Goal: Transaction & Acquisition: Purchase product/service

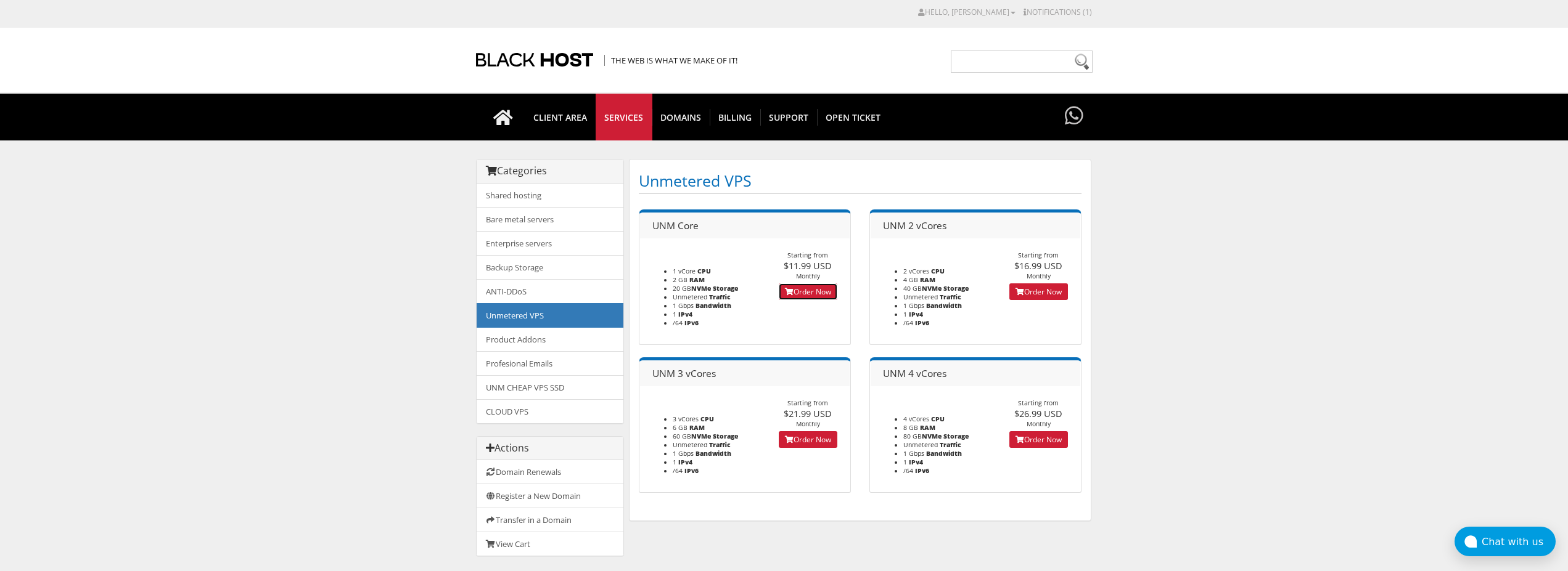
click at [805, 292] on link "Order Now" at bounding box center [808, 292] width 58 height 17
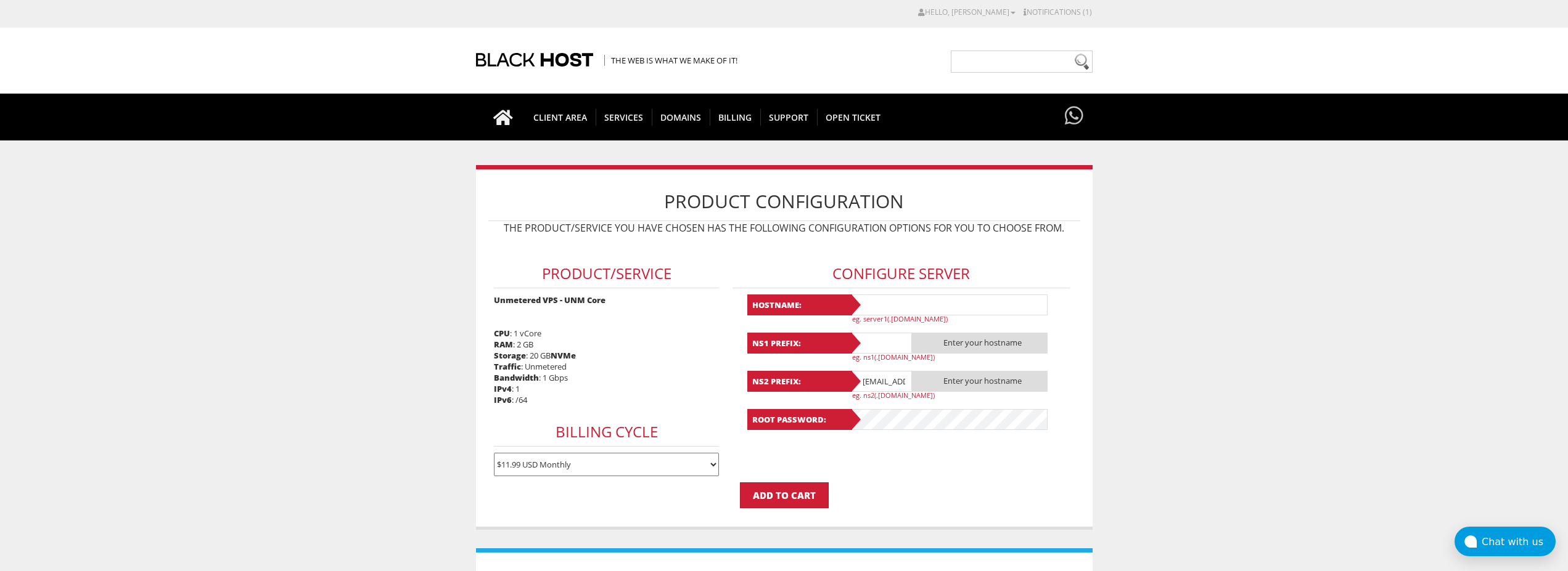
click at [905, 297] on input "text" at bounding box center [949, 305] width 197 height 21
click at [903, 308] on input "text" at bounding box center [949, 305] width 197 height 21
click at [905, 307] on input "Lavanda28" at bounding box center [949, 305] width 197 height 21
type input "Lavanda28"
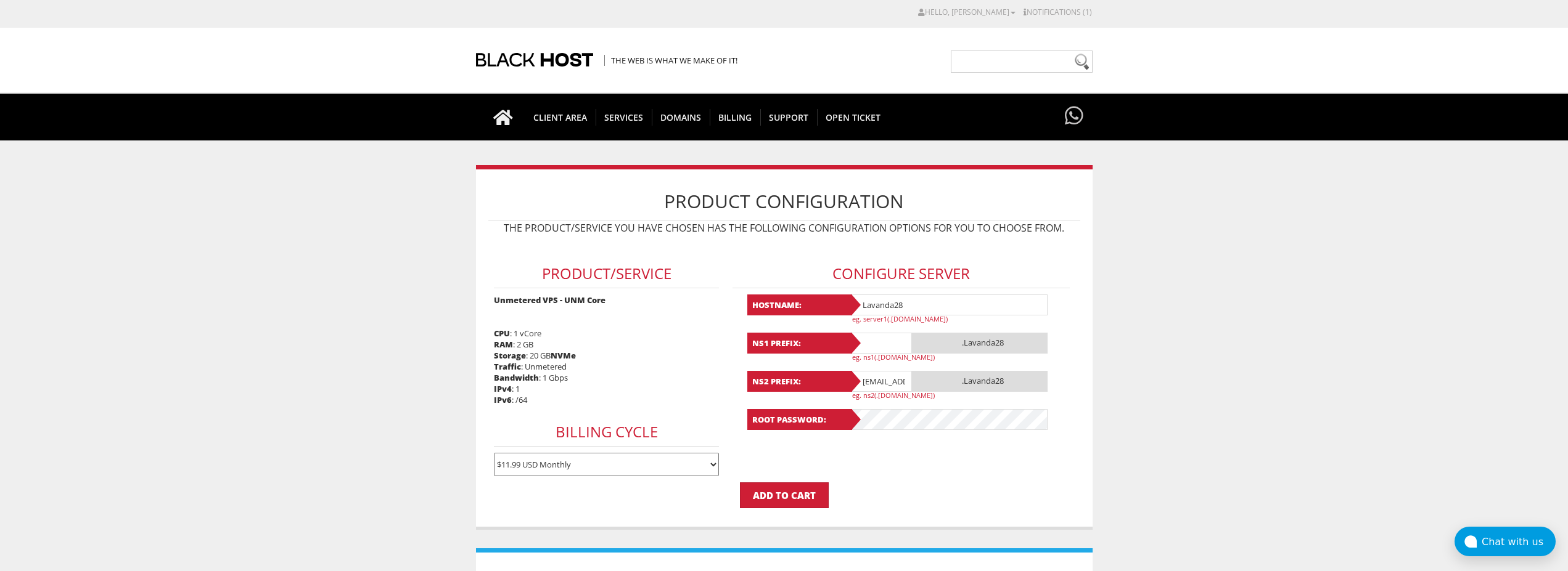
click at [874, 340] on input "text" at bounding box center [881, 343] width 62 height 21
paste input "Lavanda28"
type input "Lavanda28"
click at [886, 377] on input "lavandaaa88f@gmail.com" at bounding box center [881, 382] width 62 height 21
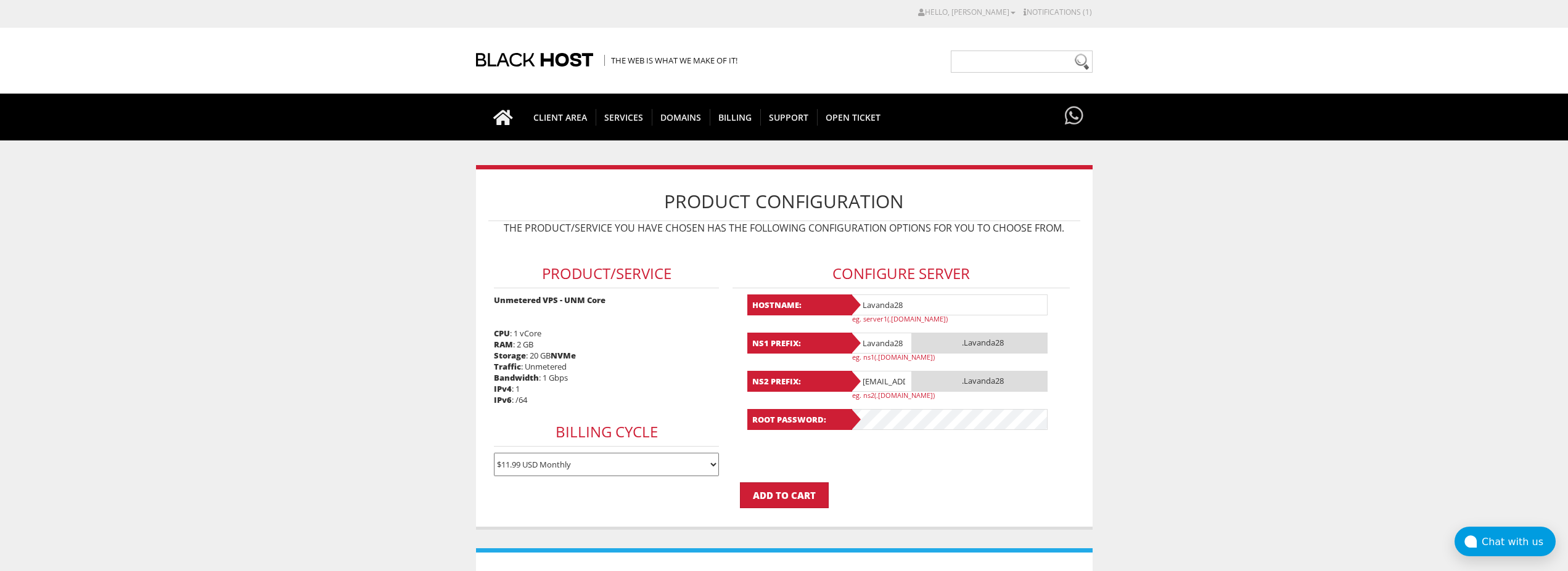
type input "@gmail.com"
click at [886, 377] on input "@[DOMAIN_NAME]" at bounding box center [881, 382] width 62 height 21
paste input "Lavanda28"
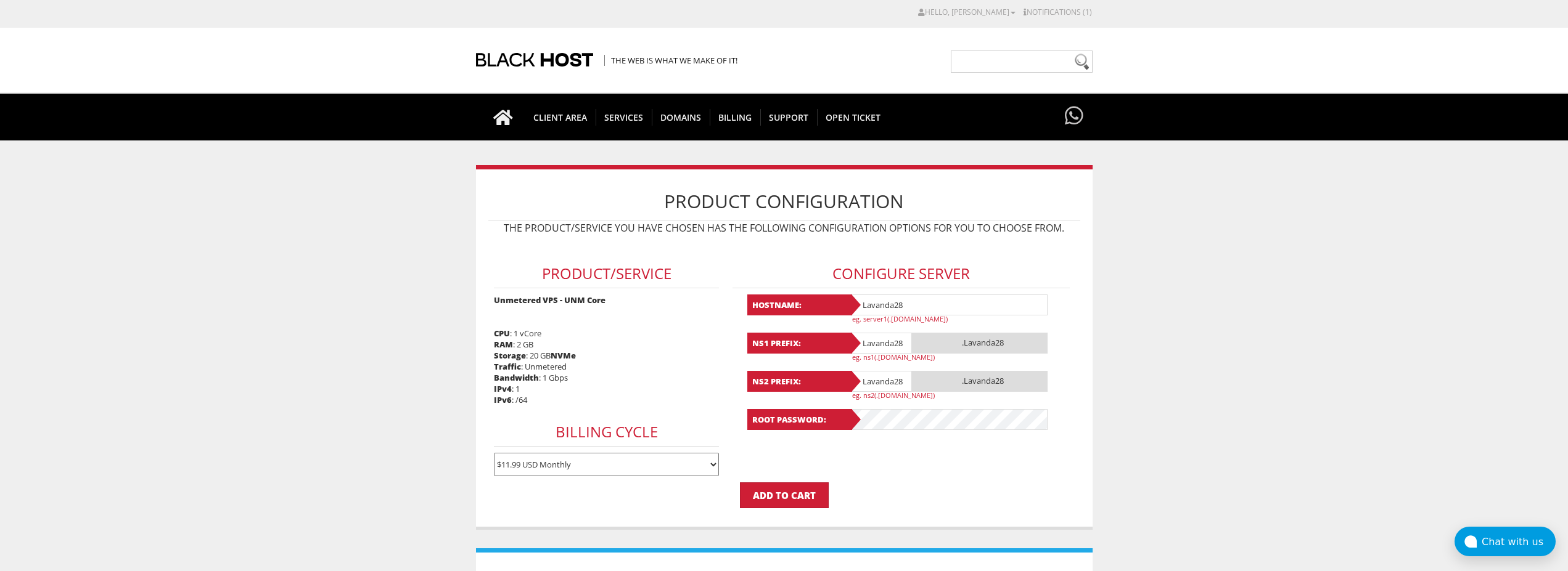
type input "Lavanda28"
click at [919, 473] on form "Product/Service Unmetered VPS - UNM Core CPU : 1 vCore RAM : 2 GB Storage : 20 …" at bounding box center [784, 374] width 592 height 267
click at [1044, 461] on form "Product/Service Unmetered VPS - UNM Core CPU : 1 vCore RAM : 2 GB Storage : 20 …" at bounding box center [784, 374] width 592 height 267
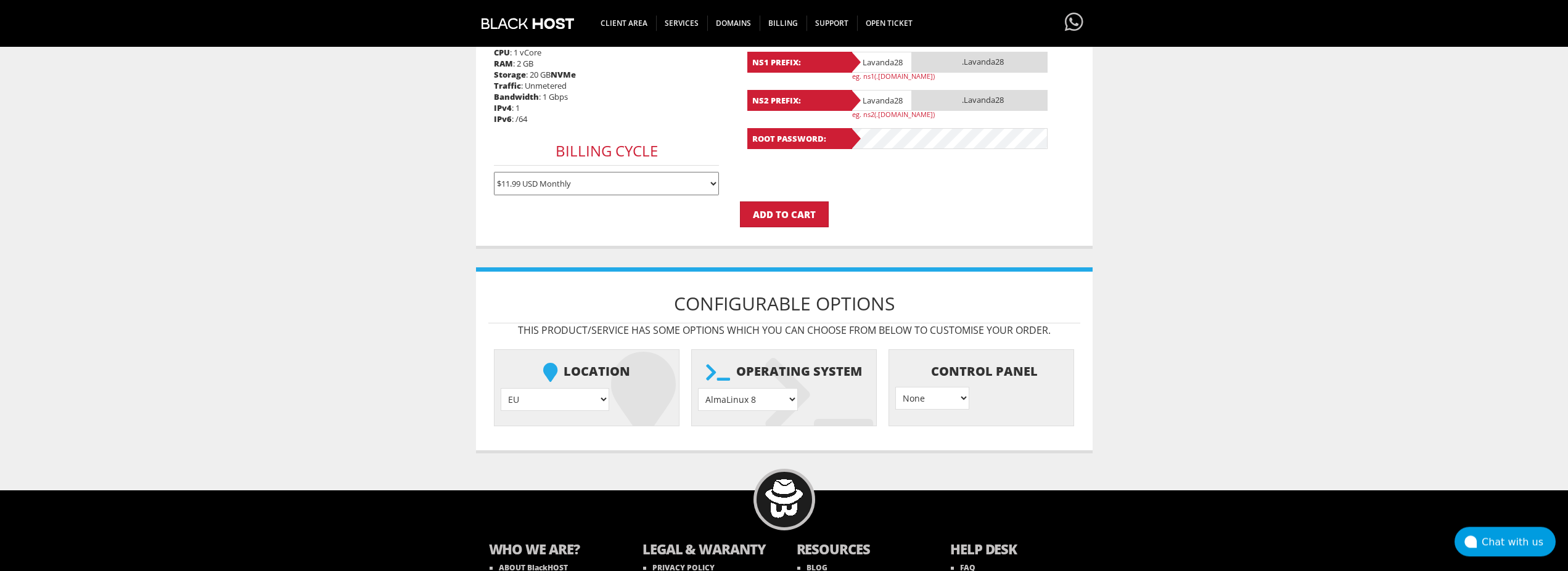
scroll to position [375, 0]
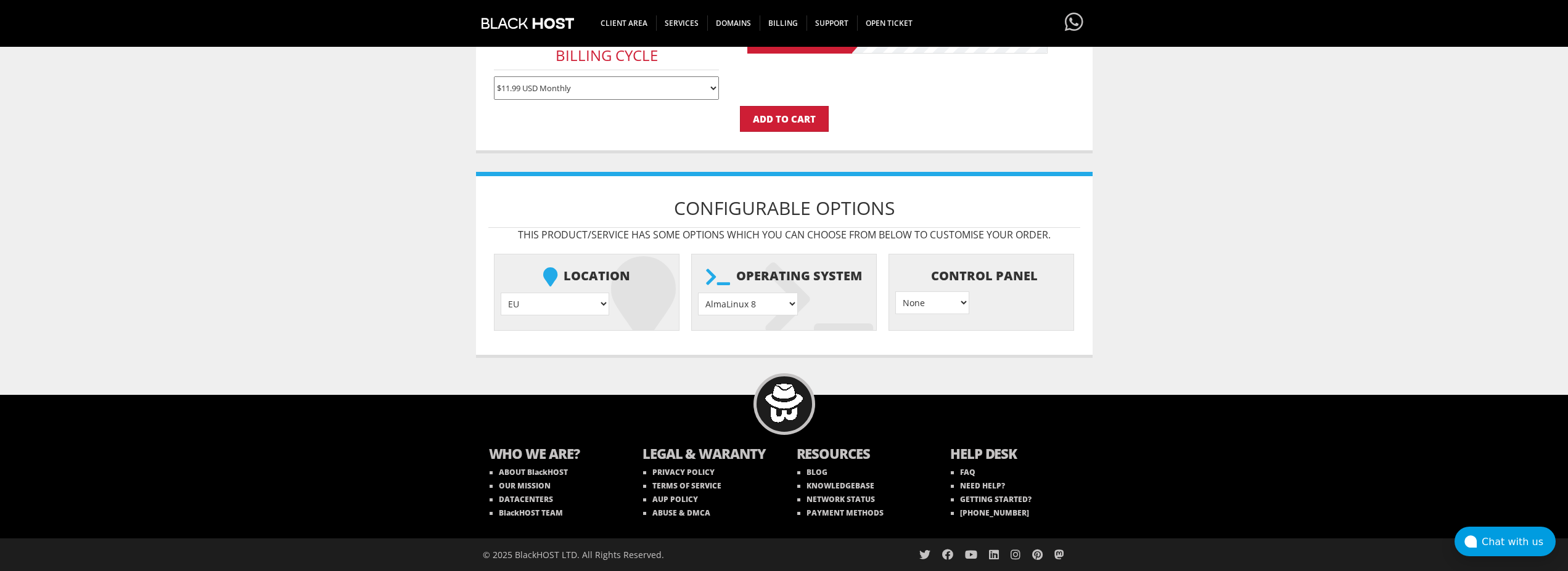
select select "1208"
click option "Ubuntu 24.04" at bounding box center [0, 0] width 0 height 0
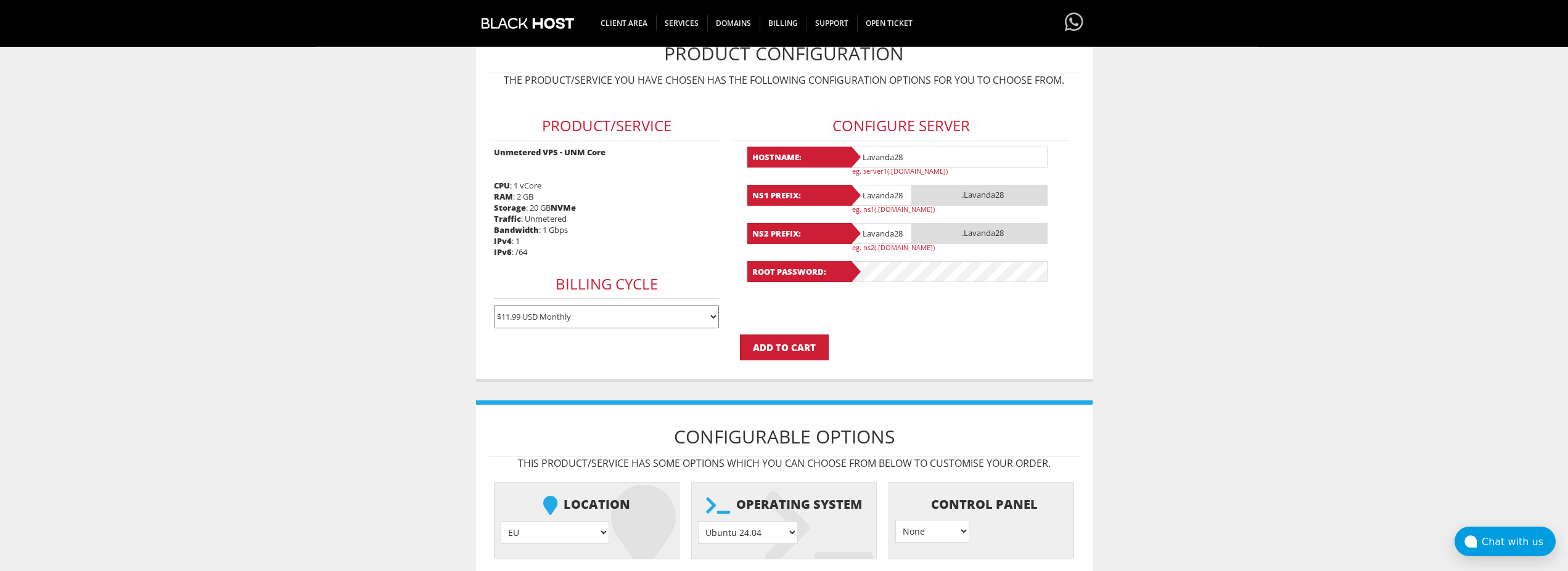
scroll to position [124, 0]
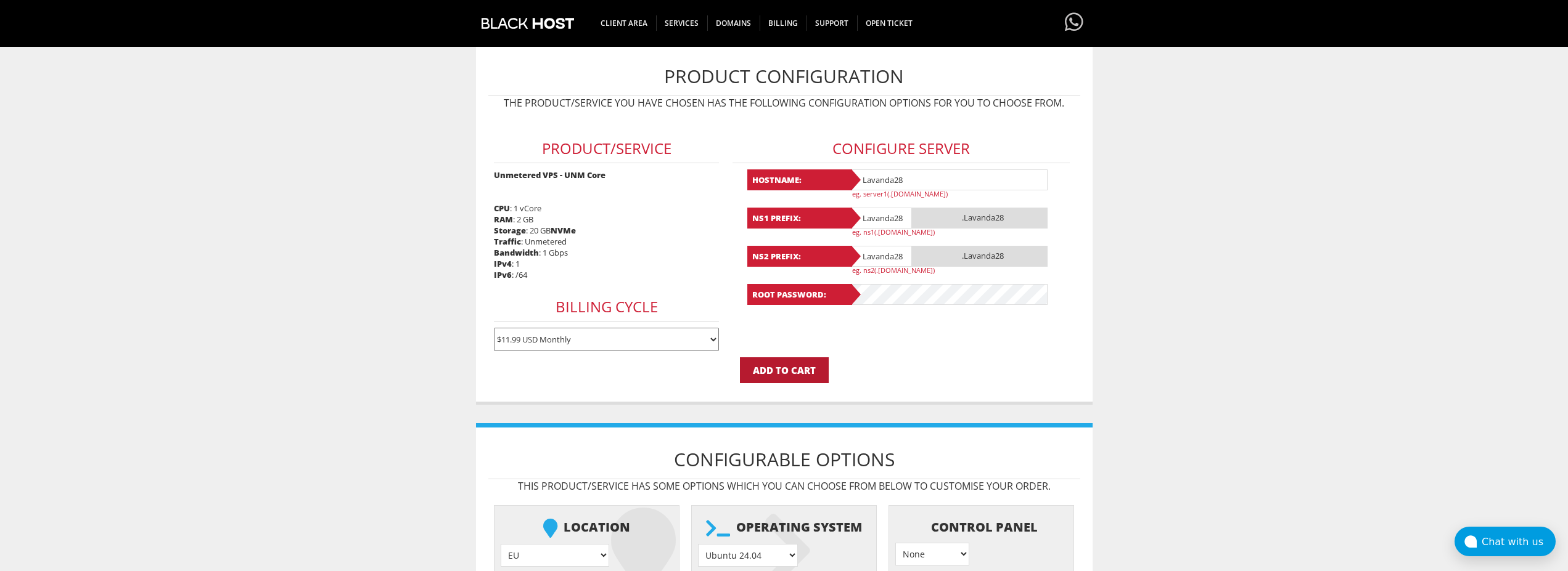
click at [789, 379] on input "Add to Cart" at bounding box center [784, 370] width 89 height 26
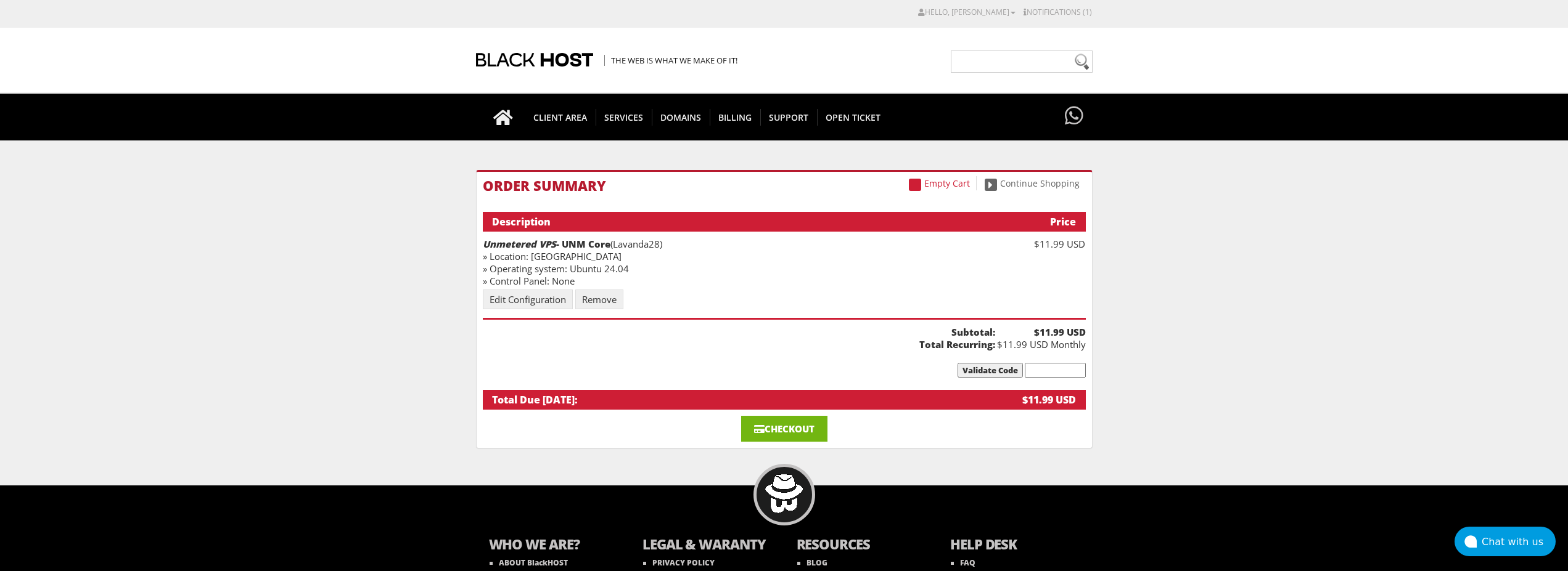
click at [768, 429] on link "Checkout" at bounding box center [784, 429] width 86 height 26
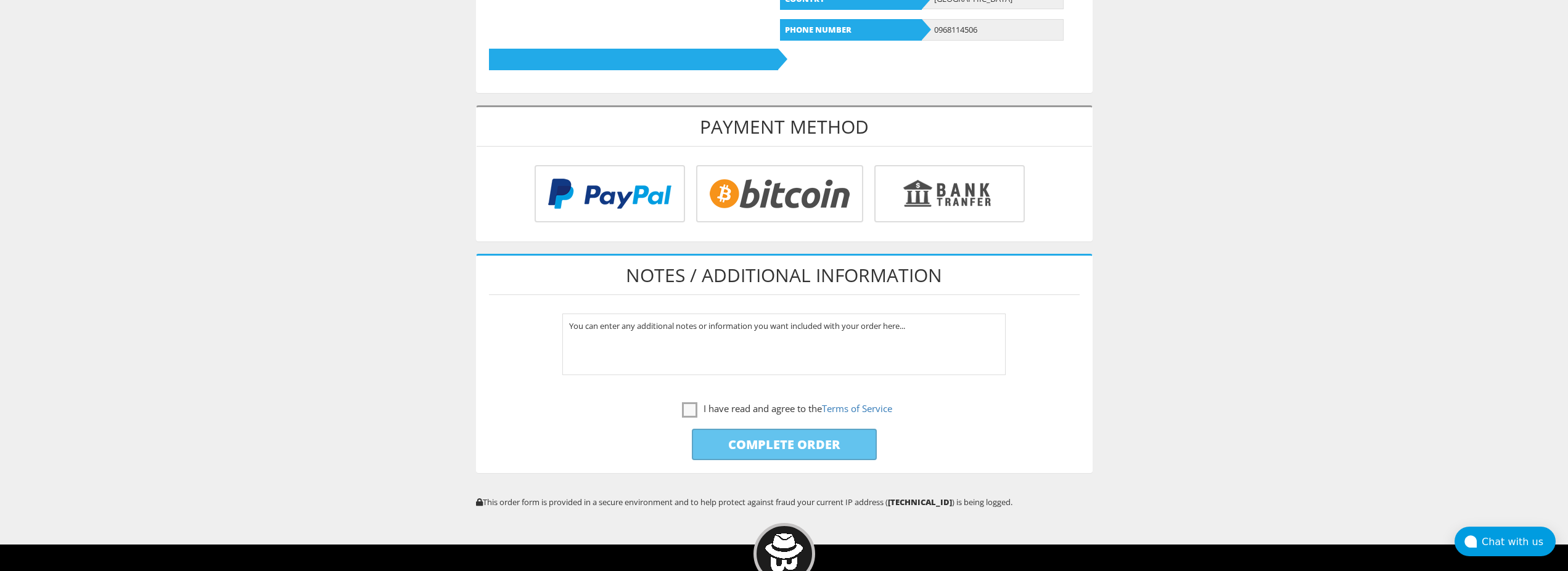
scroll to position [440, 0]
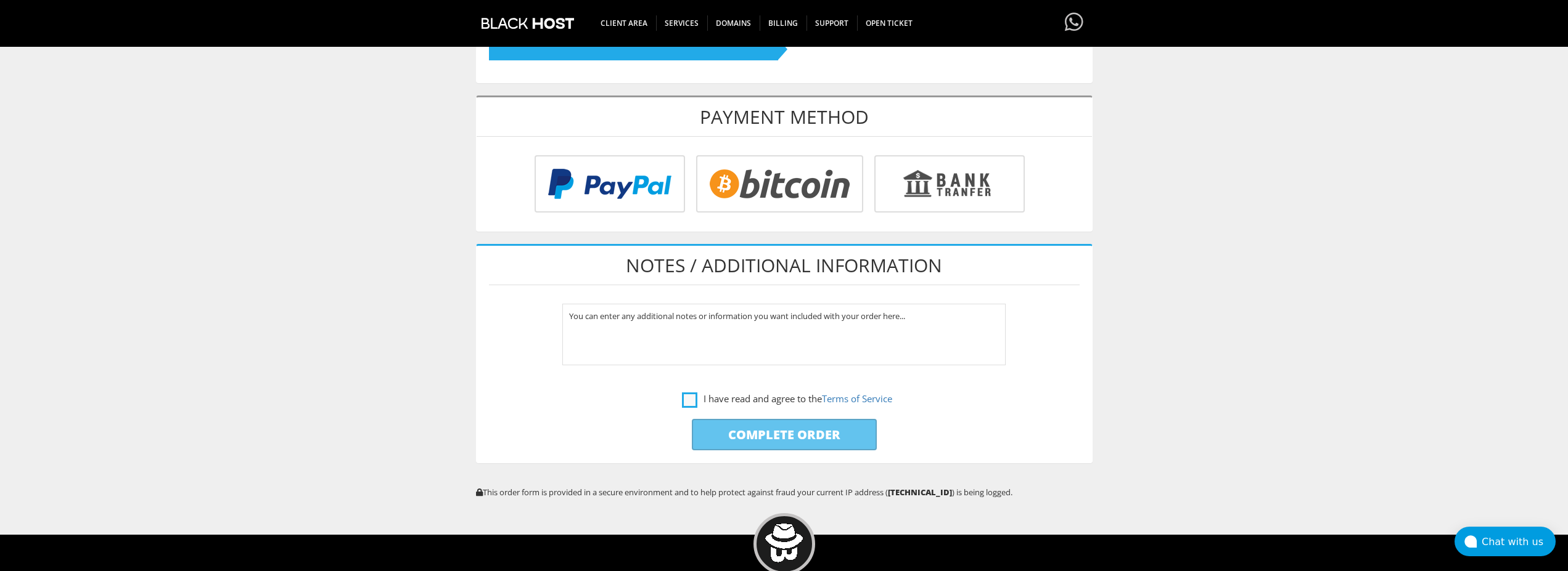
click at [692, 396] on label "I have read and agree to the Terms of Service" at bounding box center [787, 398] width 210 height 15
checkbox input "true"
click at [766, 191] on input "radio" at bounding box center [778, 186] width 167 height 57
radio input "true"
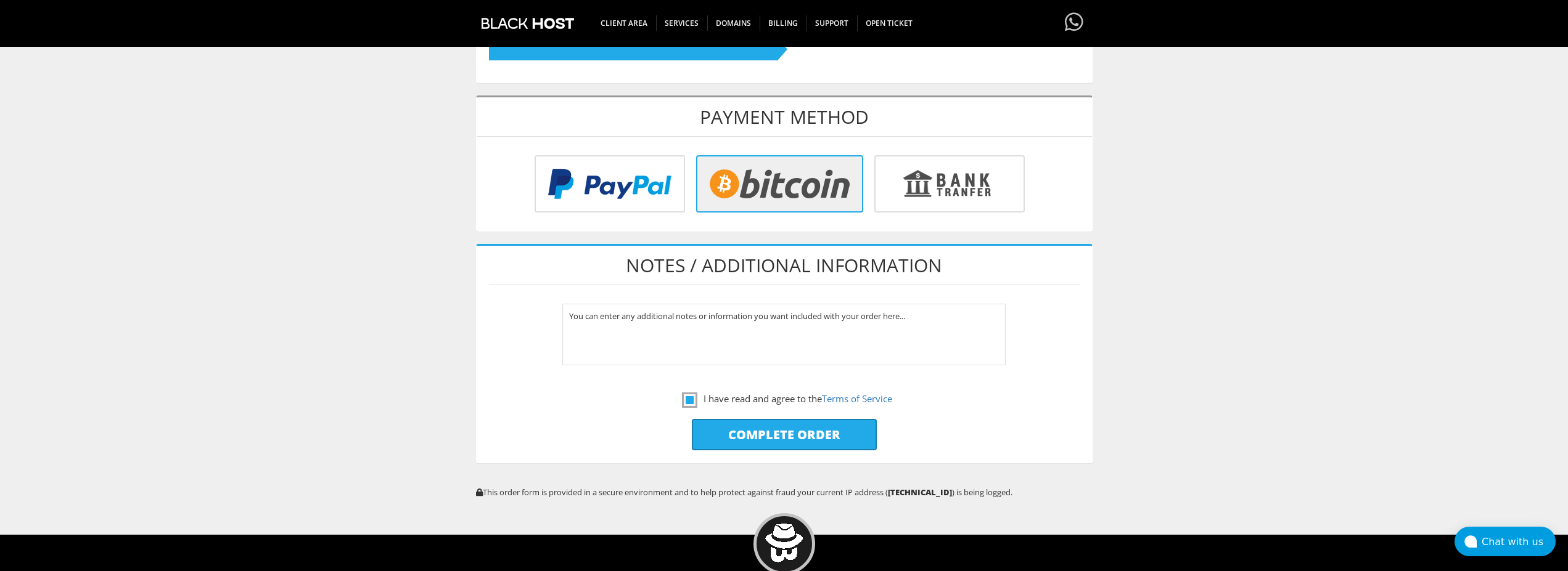
click at [762, 433] on input "Complete Order" at bounding box center [784, 435] width 185 height 32
type input "Please Wait..."
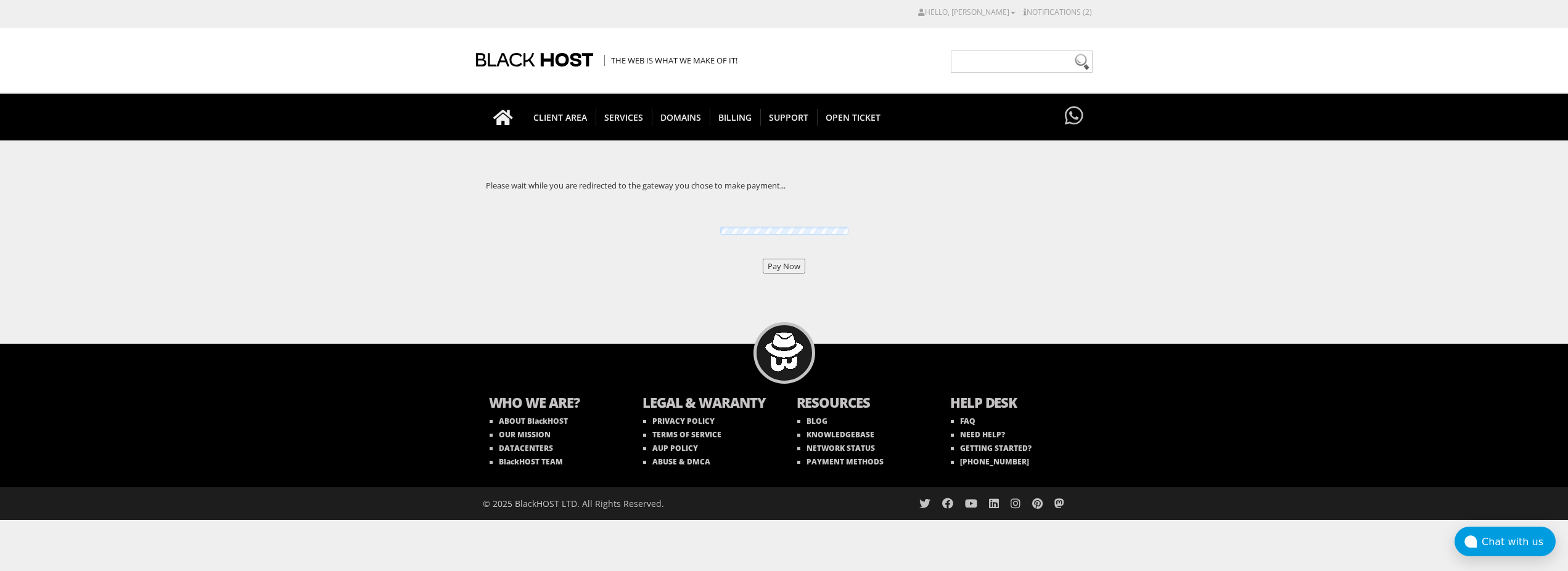
click at [781, 268] on input "Pay Now" at bounding box center [784, 266] width 42 height 15
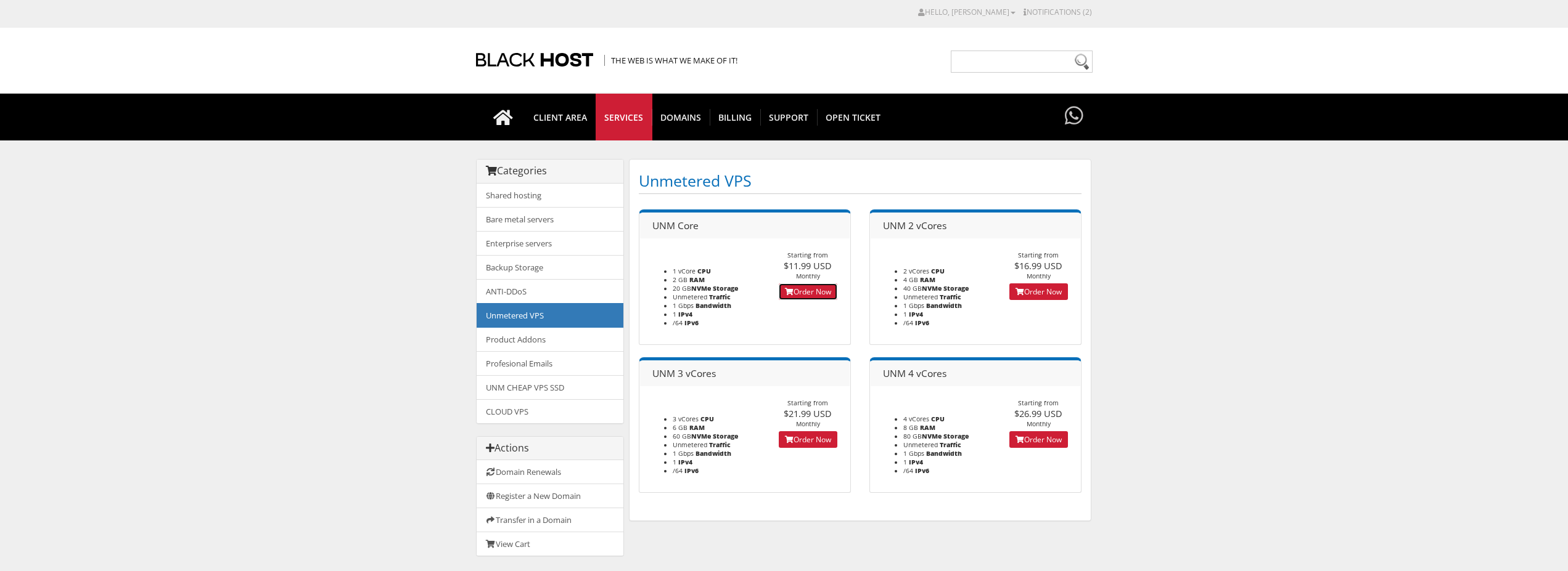
click at [829, 295] on link "Order Now" at bounding box center [808, 292] width 58 height 17
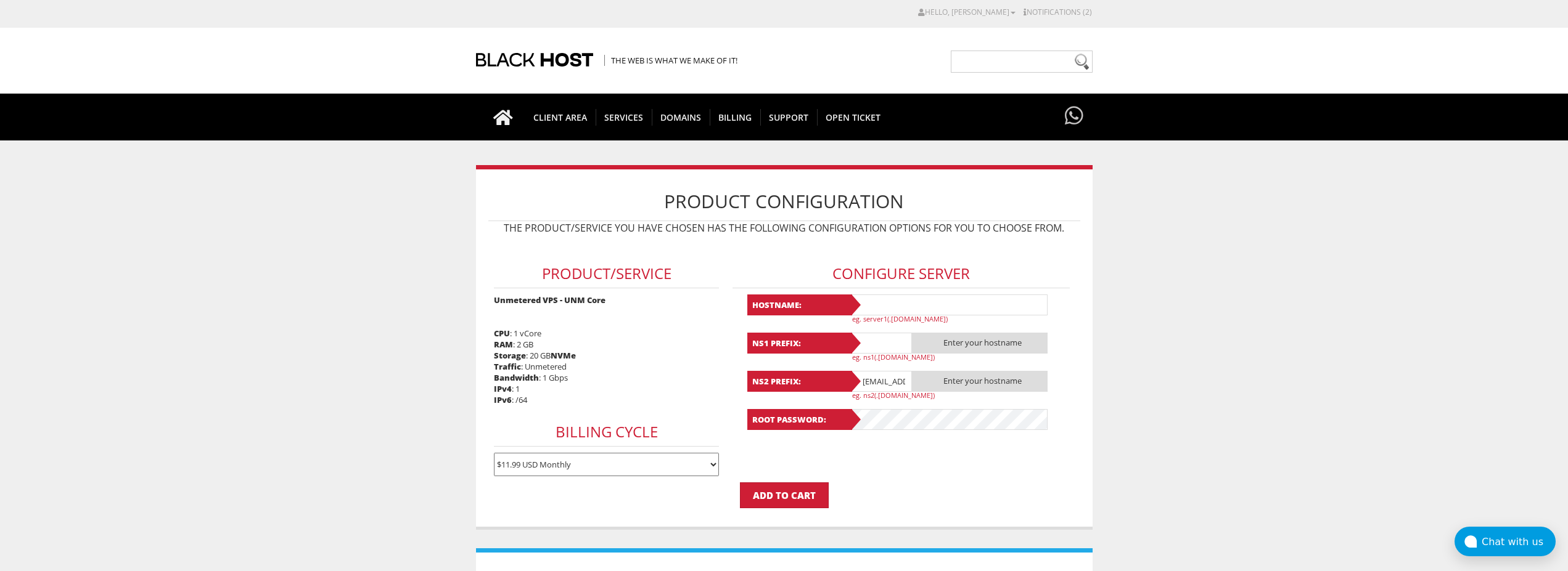
click at [891, 307] on input "text" at bounding box center [949, 305] width 197 height 21
paste input "Lavanda29"
type input "Lavanda29"
click at [883, 353] on p "eg. ns1(.yourdomain.com)" at bounding box center [953, 357] width 204 height 9
click at [879, 340] on input "text" at bounding box center [881, 343] width 62 height 21
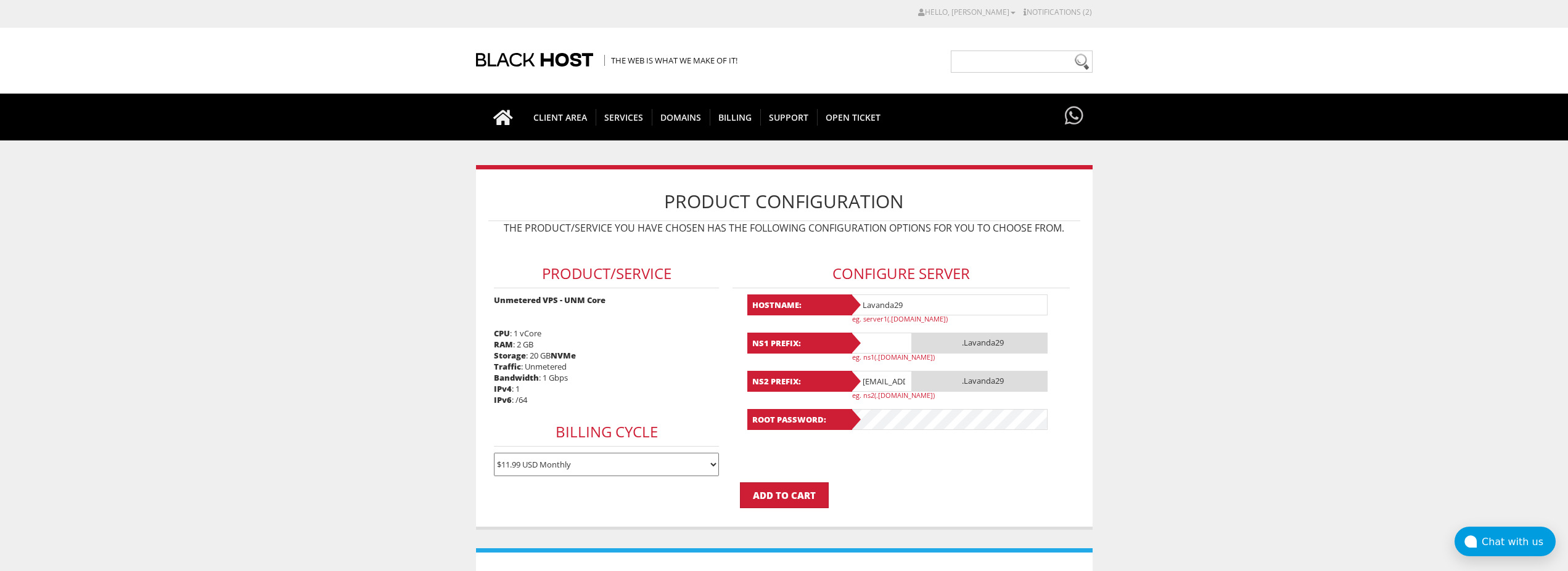
paste input "Lavanda29"
type input "Lavanda29"
click at [893, 382] on input "lavandaaa88f@gmail.com" at bounding box center [881, 382] width 62 height 21
click at [893, 382] on input "@[DOMAIN_NAME]" at bounding box center [881, 382] width 62 height 21
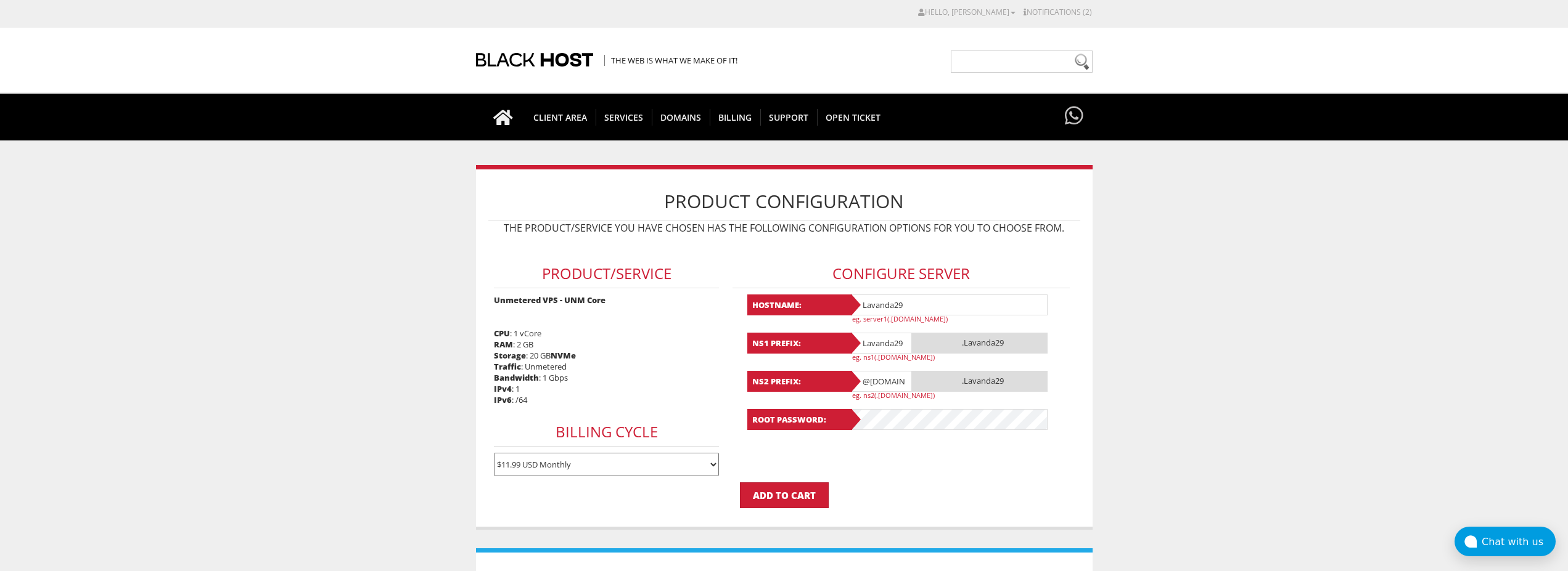
click at [893, 382] on input "@[DOMAIN_NAME]" at bounding box center [881, 382] width 62 height 21
paste input "Lavanda29"
type input "Lavanda29"
click at [899, 387] on input "Lavanda29" at bounding box center [881, 382] width 62 height 21
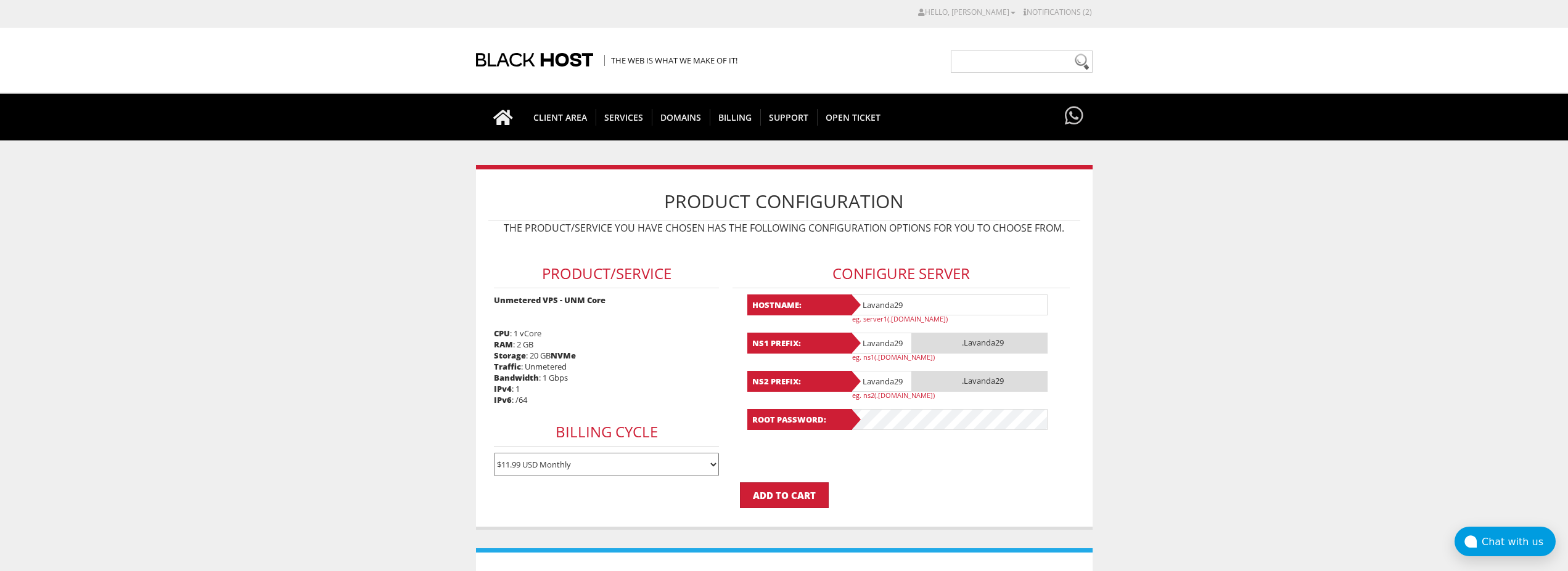
click at [899, 387] on input "Lavanda29" at bounding box center [881, 382] width 62 height 21
paste input "Lavanda29"
type input "Lavanda29"
click at [890, 496] on p "Add to Cart" at bounding box center [784, 496] width 592 height 26
click at [891, 445] on form "Product/Service Unmetered VPS - UNM Core CPU : 1 vCore RAM : 2 GB Storage : 20 …" at bounding box center [784, 374] width 592 height 267
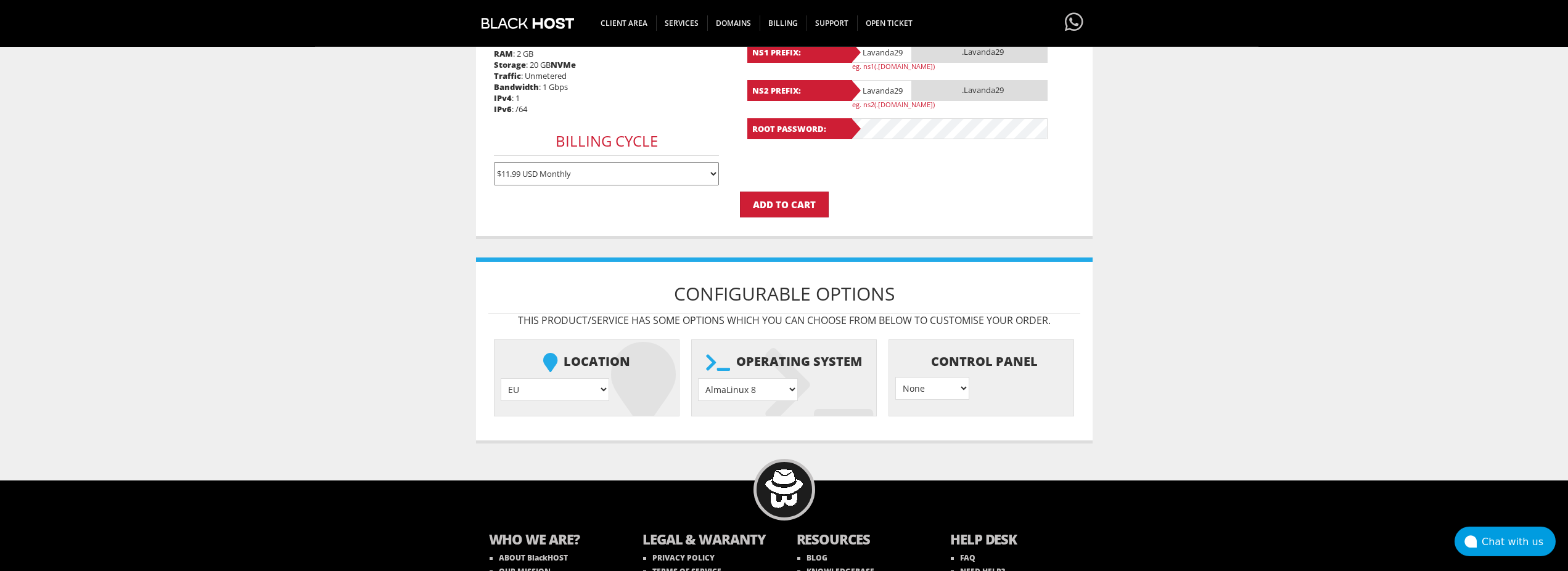
scroll to position [314, 0]
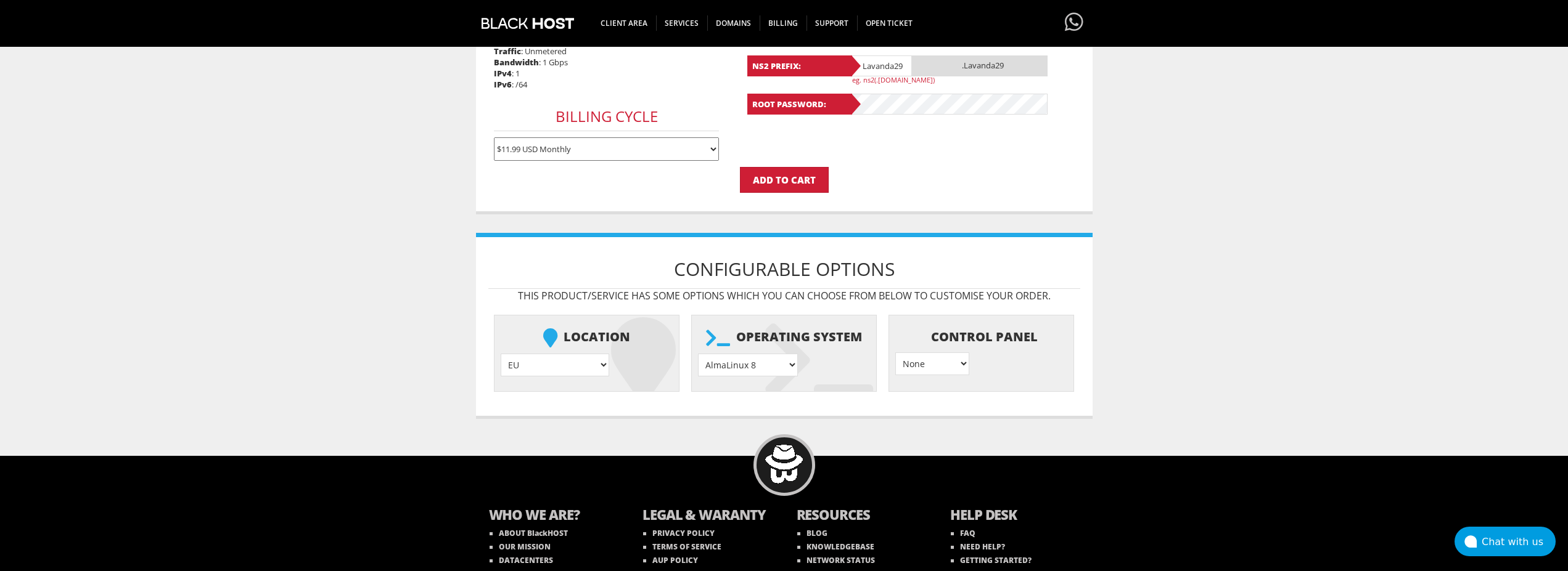
select select "1208"
click option "Ubuntu 24.04" at bounding box center [0, 0] width 0 height 0
click at [796, 183] on input "Add to Cart" at bounding box center [784, 180] width 89 height 26
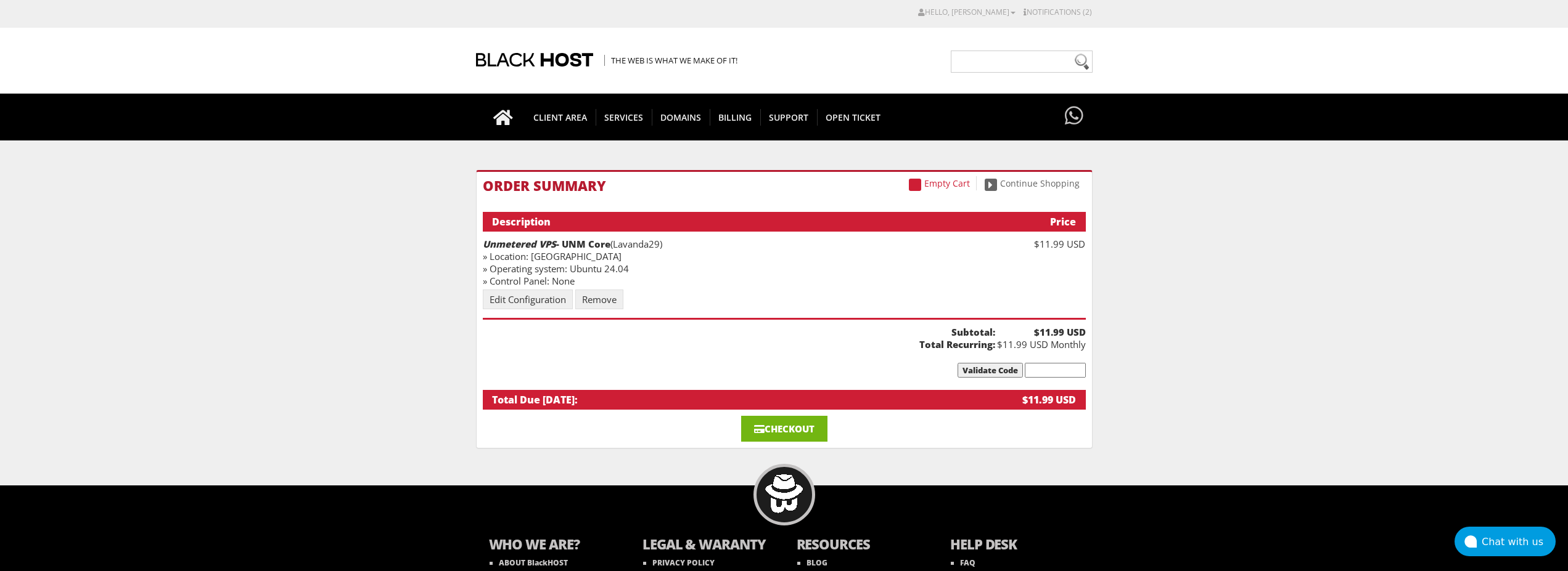
click at [806, 432] on link "Checkout" at bounding box center [784, 429] width 86 height 26
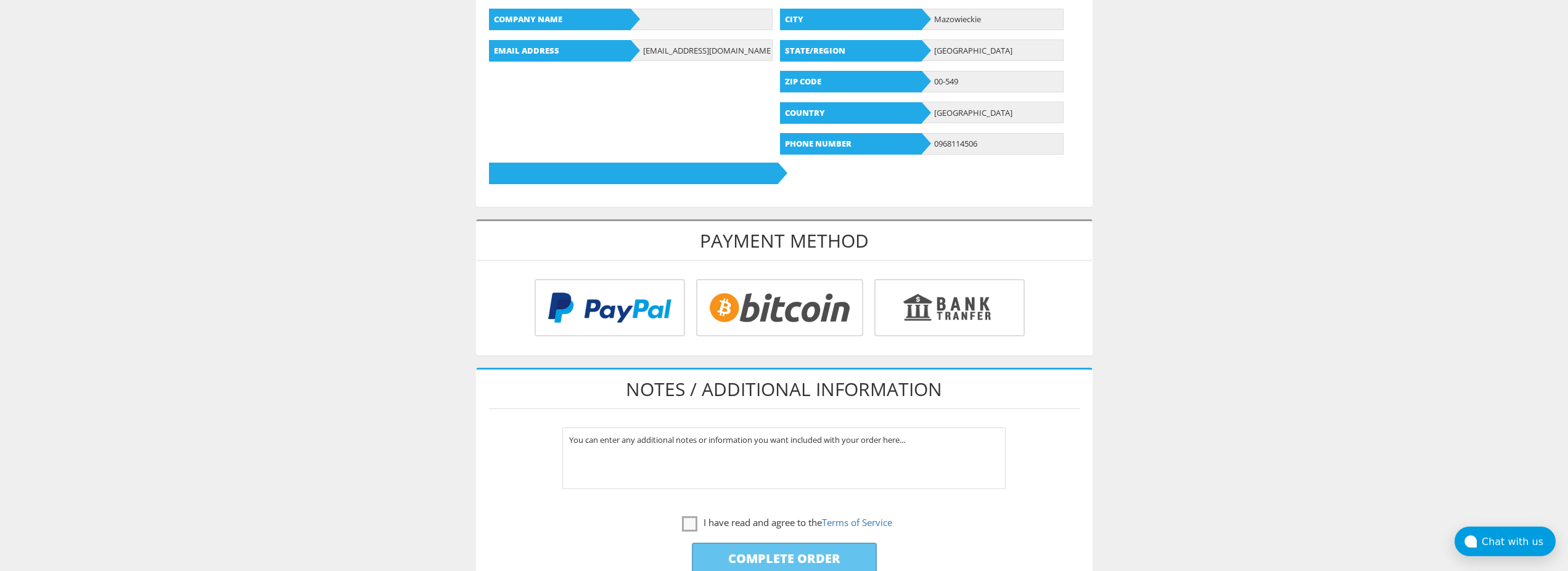
scroll to position [503, 0]
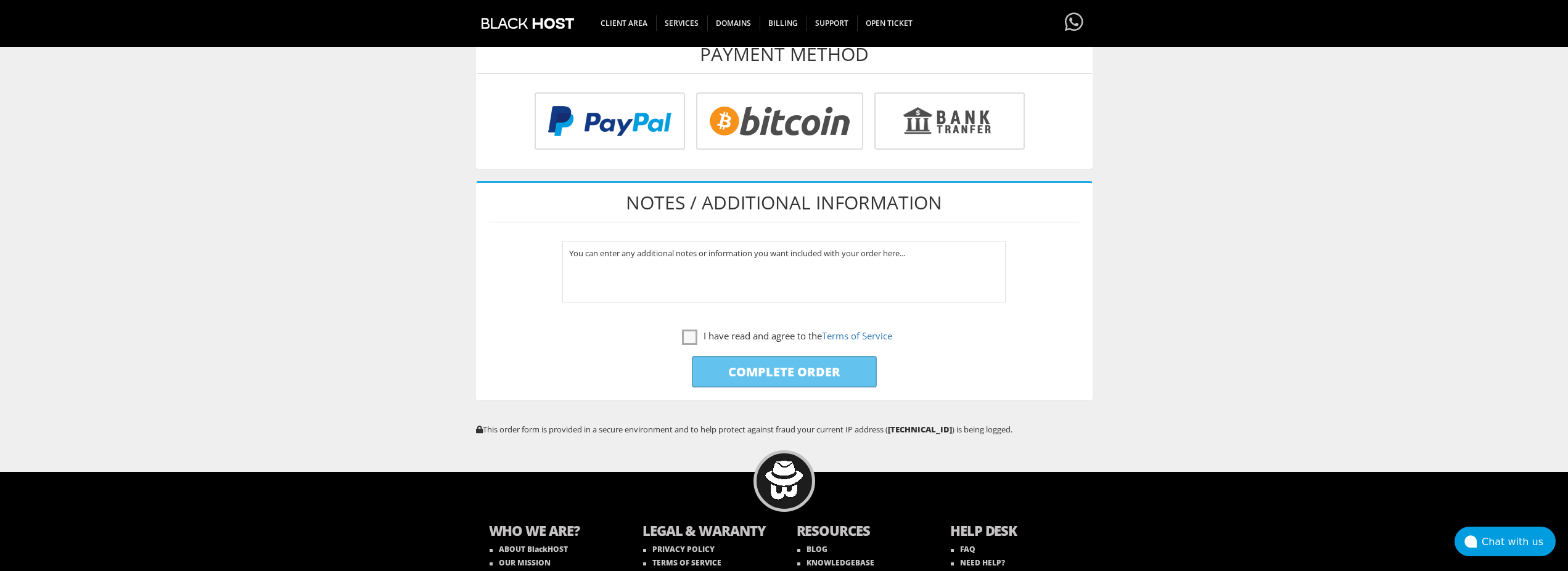
click at [748, 126] on input "radio" at bounding box center [778, 123] width 167 height 57
radio input "true"
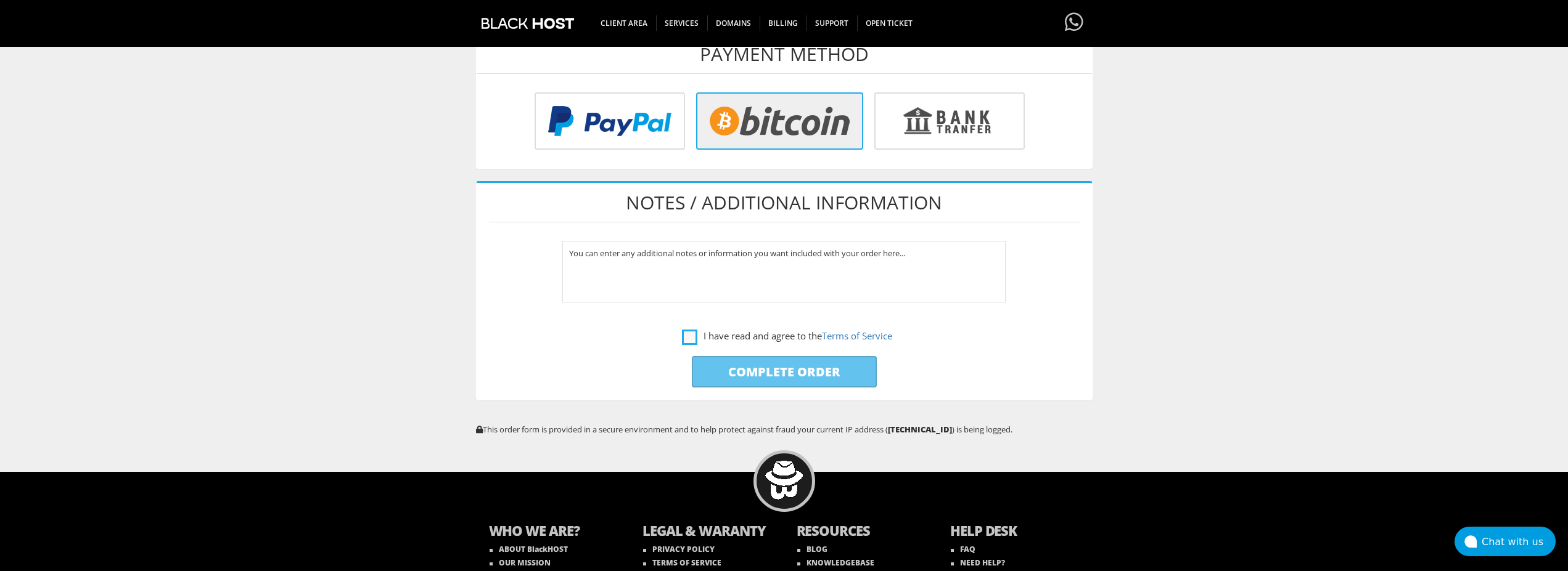
click at [687, 330] on label "I have read and agree to the Terms of Service" at bounding box center [787, 336] width 210 height 15
checkbox input "true"
click at [735, 367] on input "Complete Order" at bounding box center [784, 372] width 185 height 32
type input "Please Wait..."
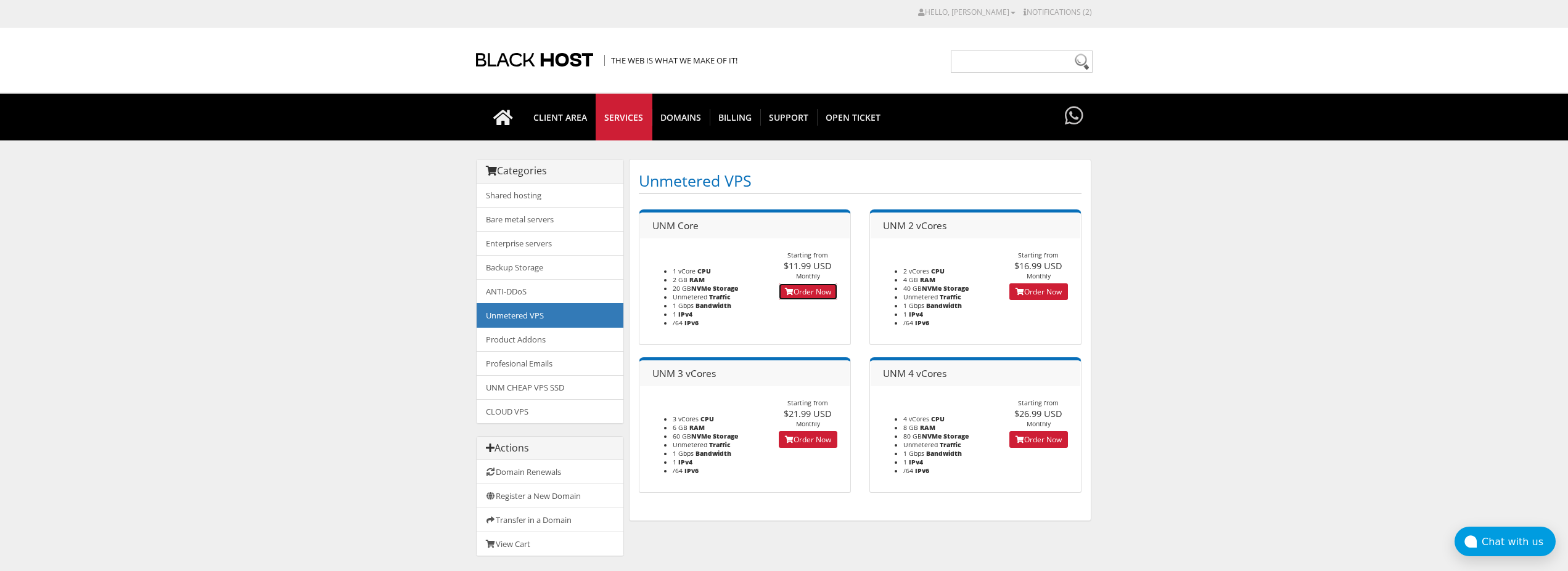
click at [807, 289] on link "Order Now" at bounding box center [808, 292] width 58 height 17
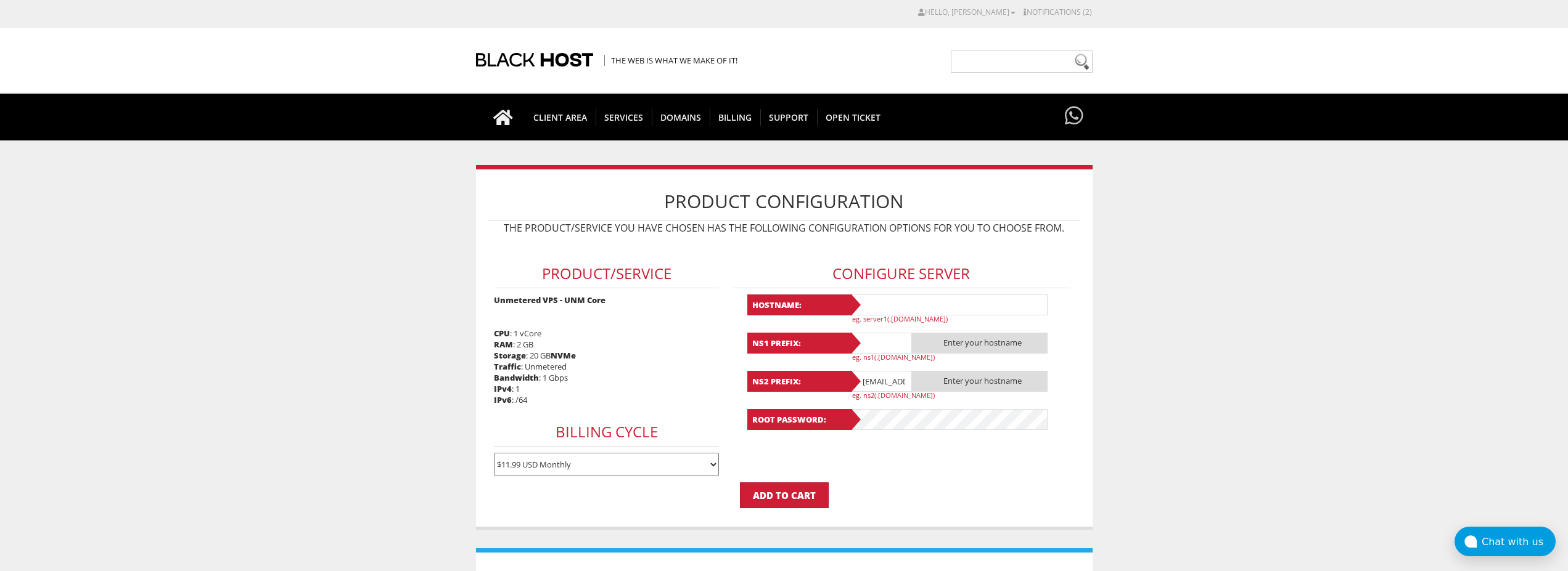
click at [934, 307] on input "text" at bounding box center [949, 305] width 197 height 21
paste input "Lavanda30"
type input "Lavanda30"
click at [883, 340] on input "text" at bounding box center [881, 343] width 62 height 21
paste input "Lavanda30"
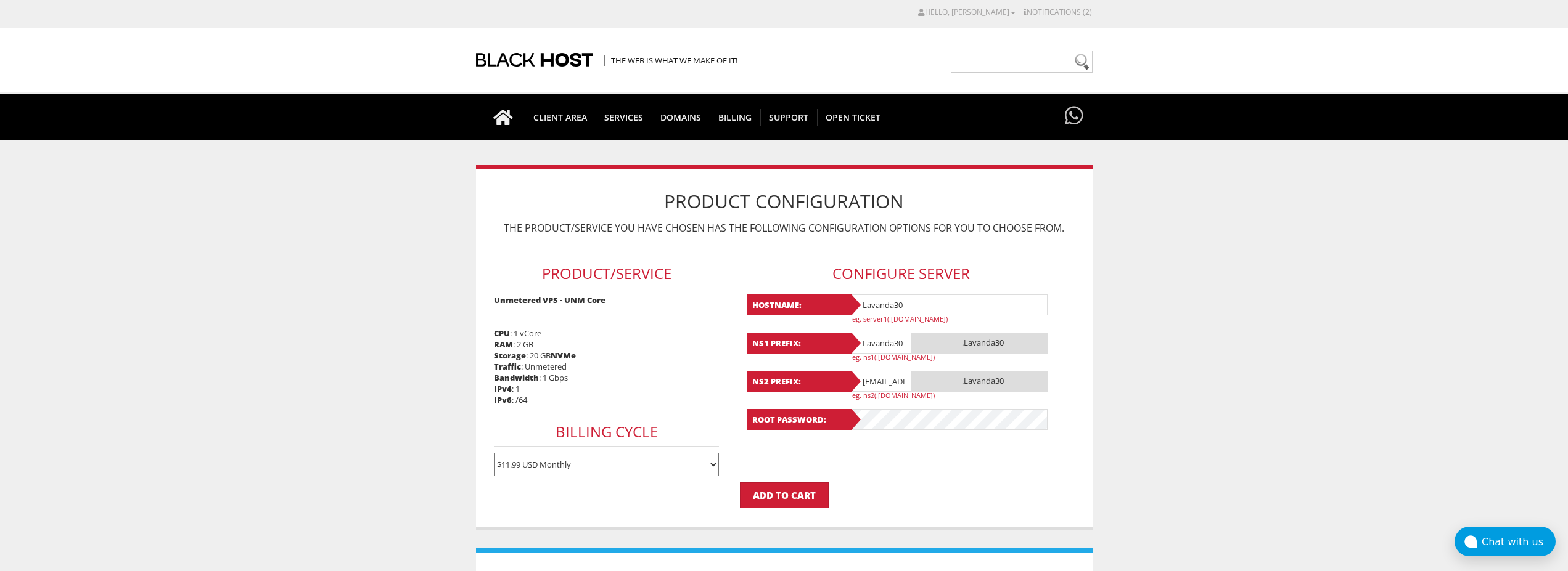
type input "Lavanda30"
click at [889, 385] on input "lavandaaa88f@gmail.com" at bounding box center [881, 382] width 62 height 21
click at [889, 385] on input "[EMAIL_ADDRESS][DOMAIN_NAME]" at bounding box center [881, 382] width 62 height 21
click at [889, 385] on input "@gmail.com" at bounding box center [881, 382] width 62 height 21
click at [889, 385] on input "@[DOMAIN_NAME]" at bounding box center [881, 382] width 62 height 21
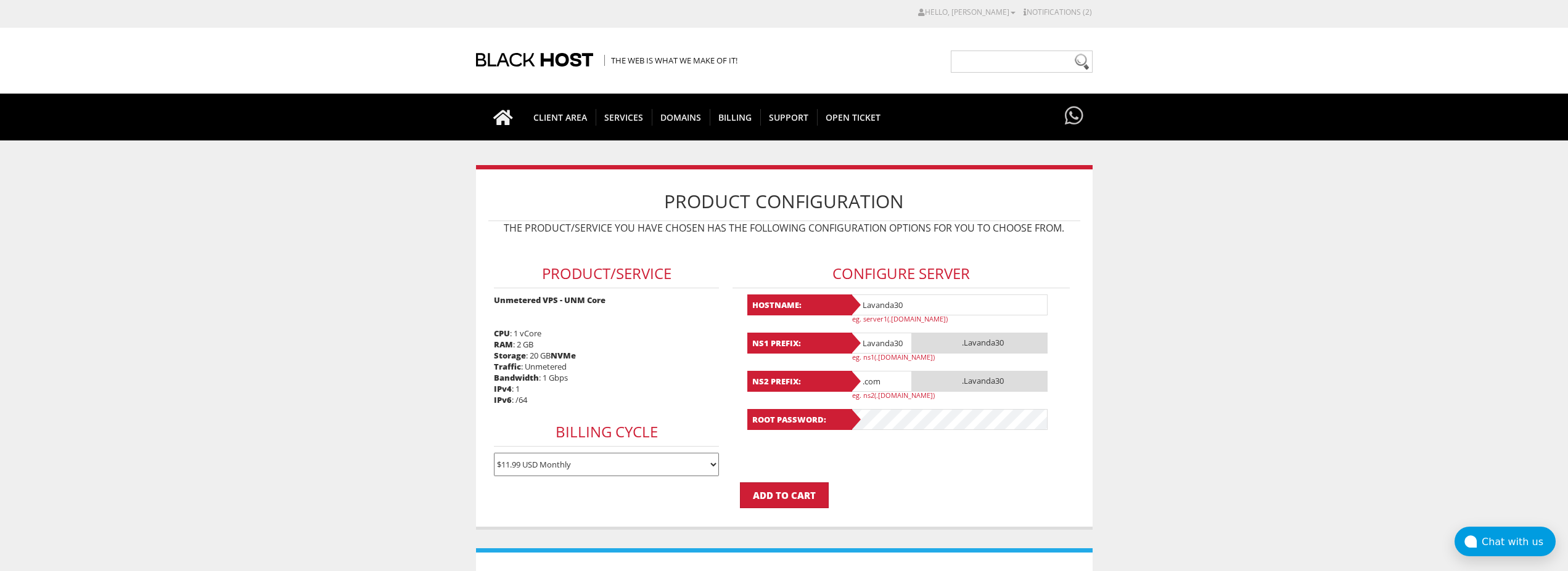
click at [889, 385] on input ".com" at bounding box center [881, 382] width 62 height 21
paste input "Lavanda30"
type input "Lavanda30"
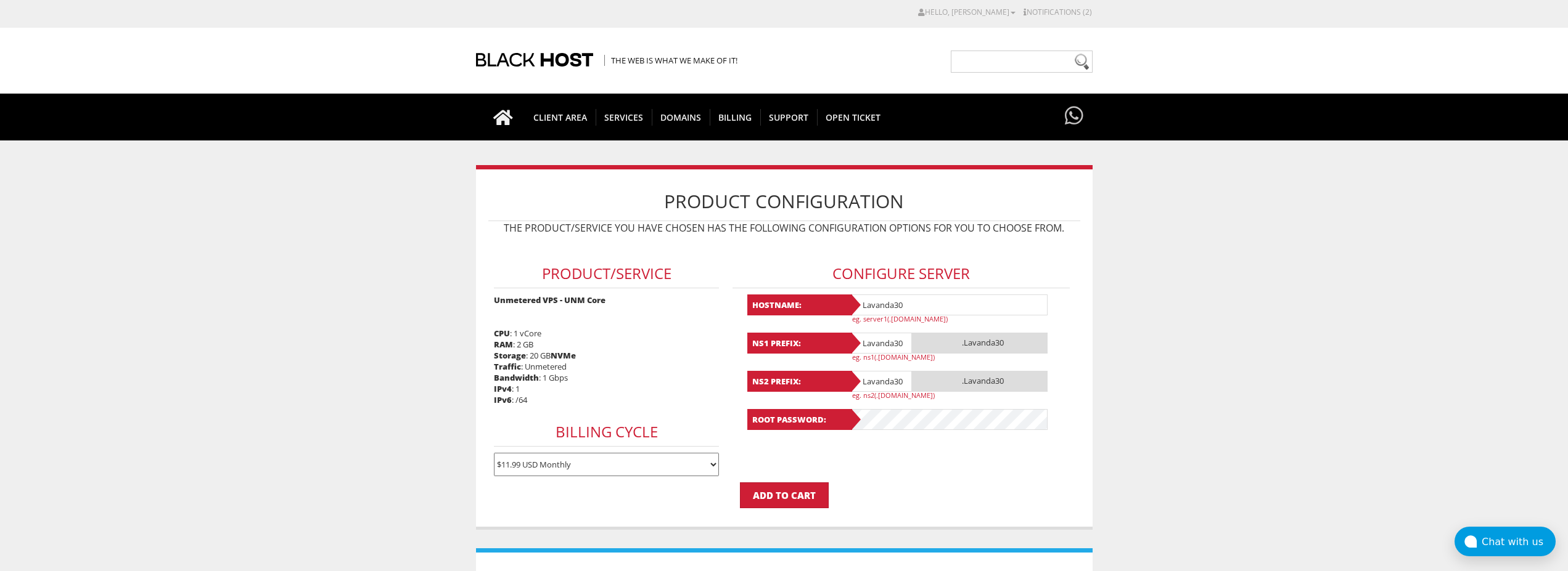
click at [908, 461] on form "Product/Service Unmetered VPS - UNM Core CPU : 1 vCore RAM : 2 GB Storage : 20 …" at bounding box center [784, 374] width 592 height 267
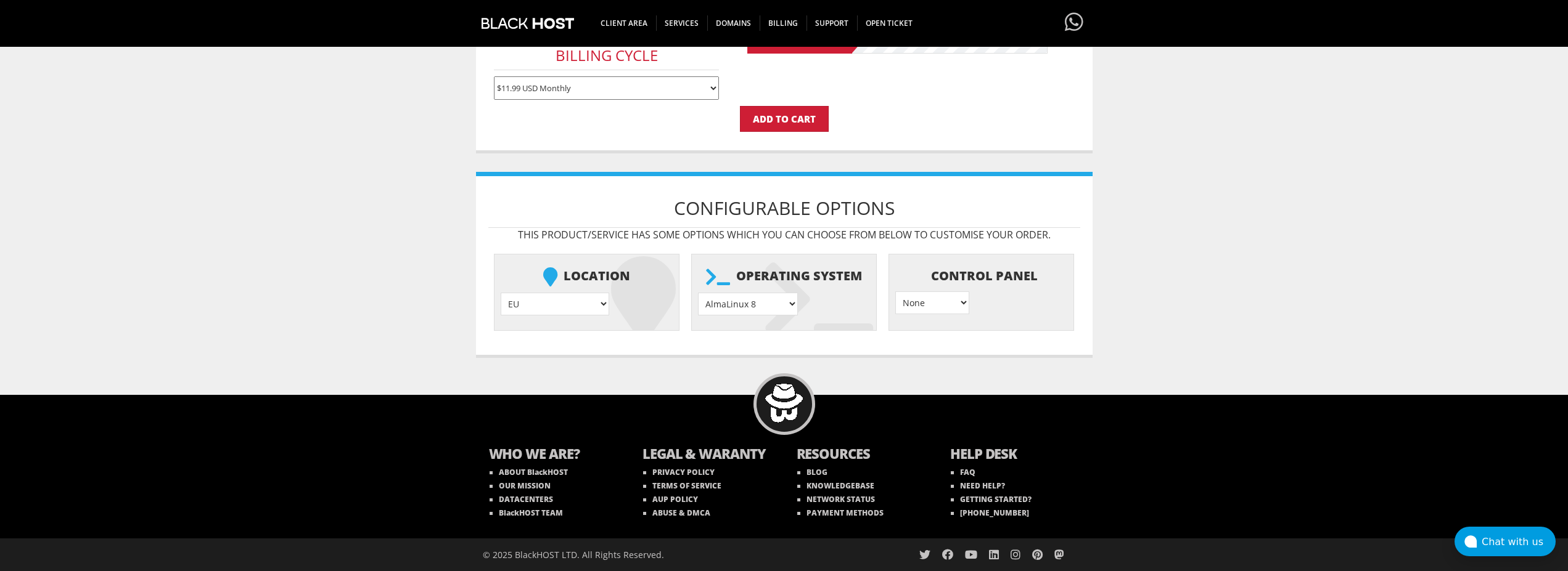
select select "1208"
click option "Ubuntu 24.04" at bounding box center [0, 0] width 0 height 0
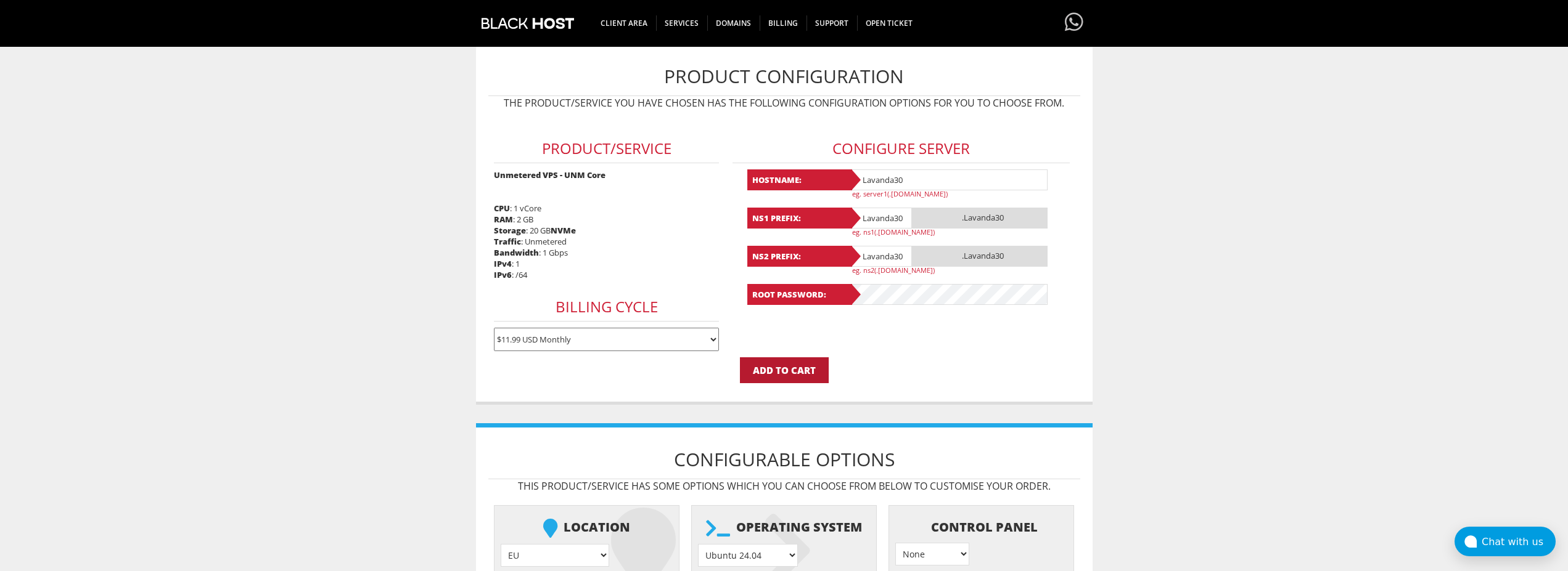
click at [798, 372] on input "Add to Cart" at bounding box center [784, 370] width 89 height 26
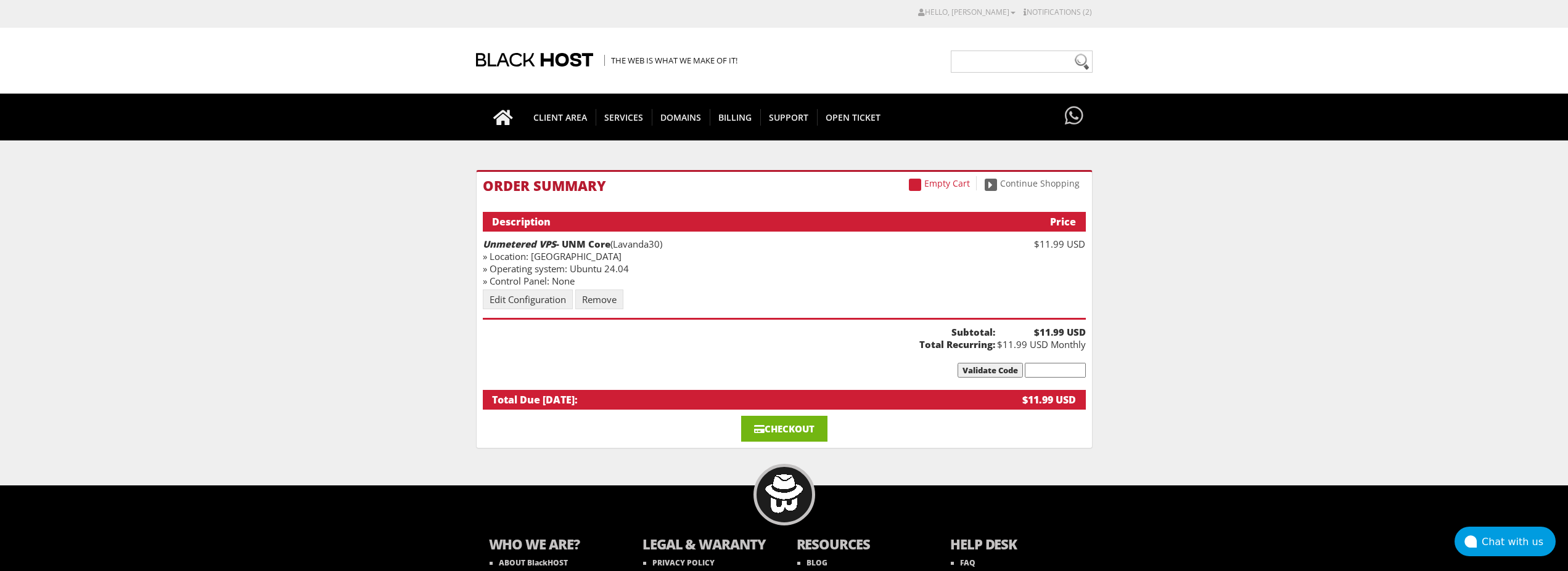
click at [791, 428] on link "Checkout" at bounding box center [784, 429] width 86 height 26
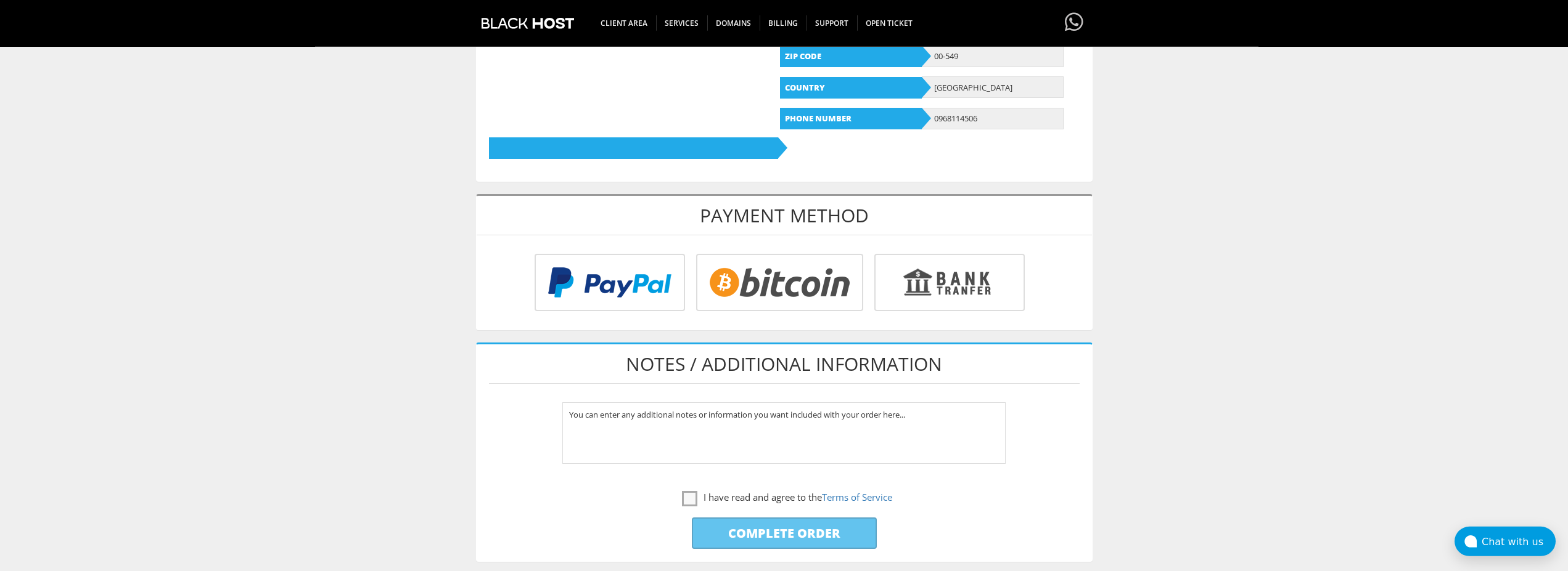
scroll to position [440, 0]
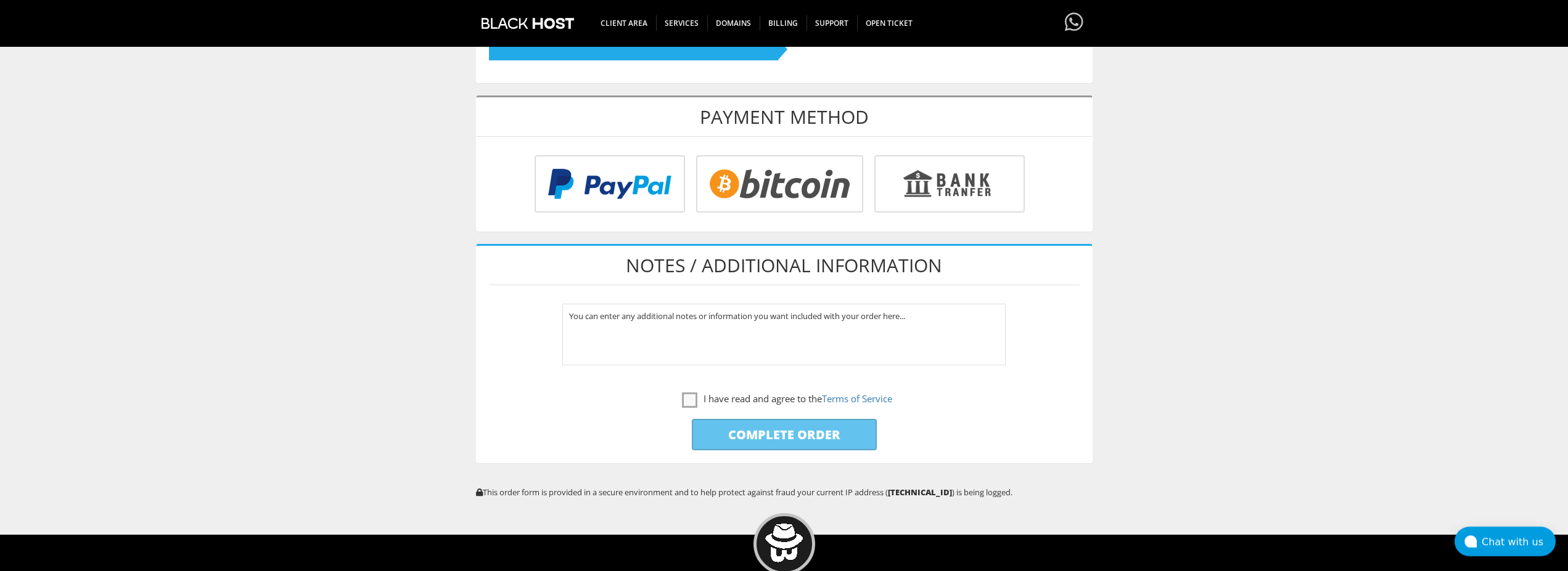
click at [771, 188] on input "radio" at bounding box center [778, 186] width 167 height 57
radio input "true"
click at [685, 393] on label "I have read and agree to the Terms of Service" at bounding box center [787, 398] width 210 height 15
checkbox input "true"
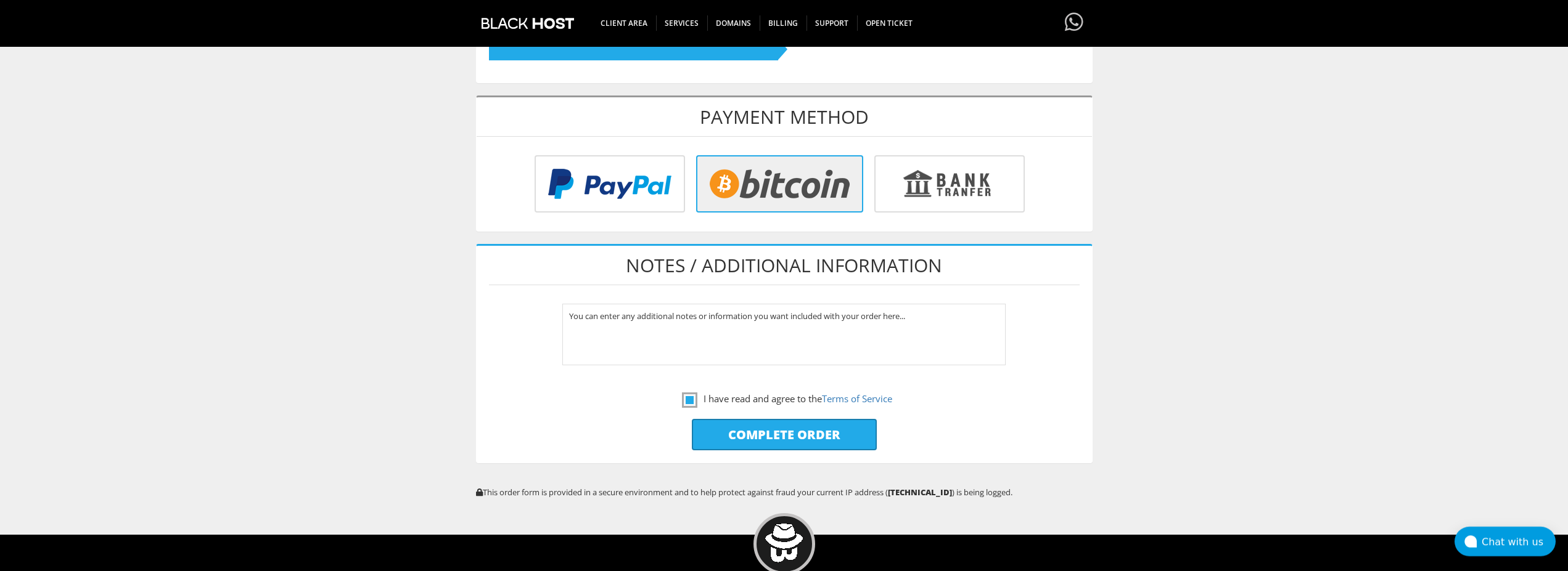
click at [771, 432] on input "Complete Order" at bounding box center [784, 435] width 185 height 32
type input "Please Wait..."
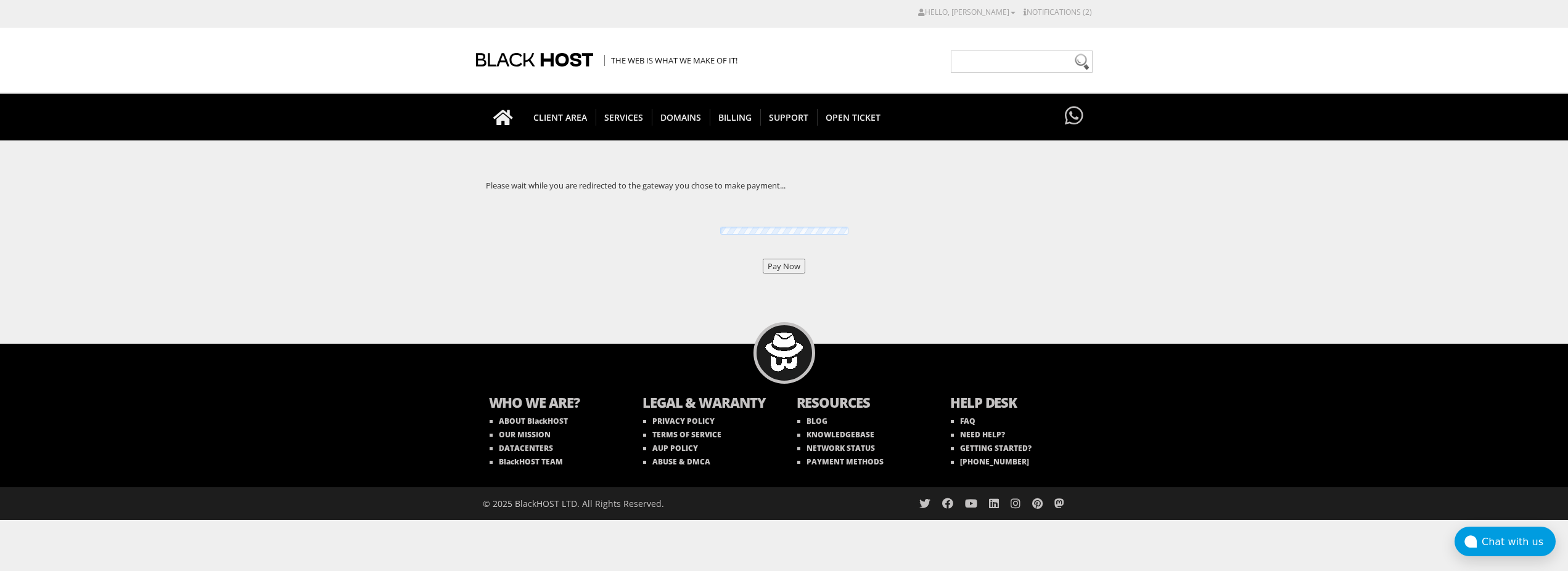
click at [789, 262] on input "Pay Now" at bounding box center [784, 266] width 42 height 15
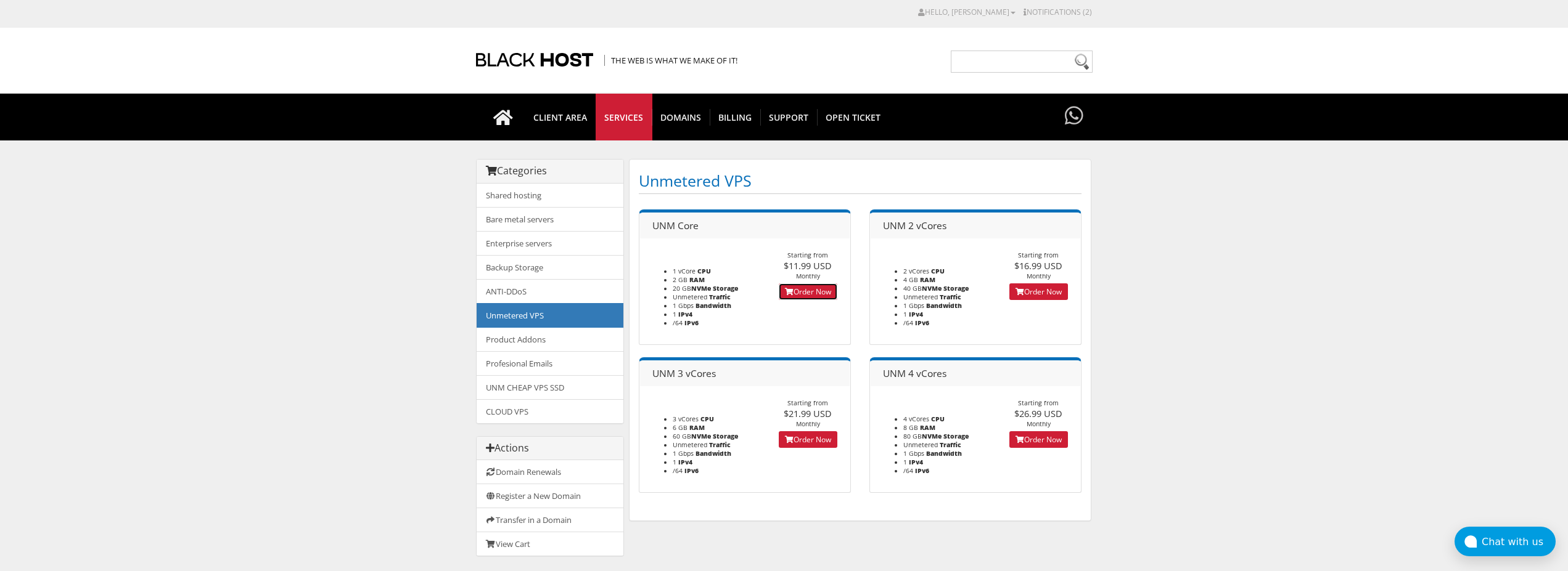
click at [805, 288] on link "Order Now" at bounding box center [808, 292] width 58 height 17
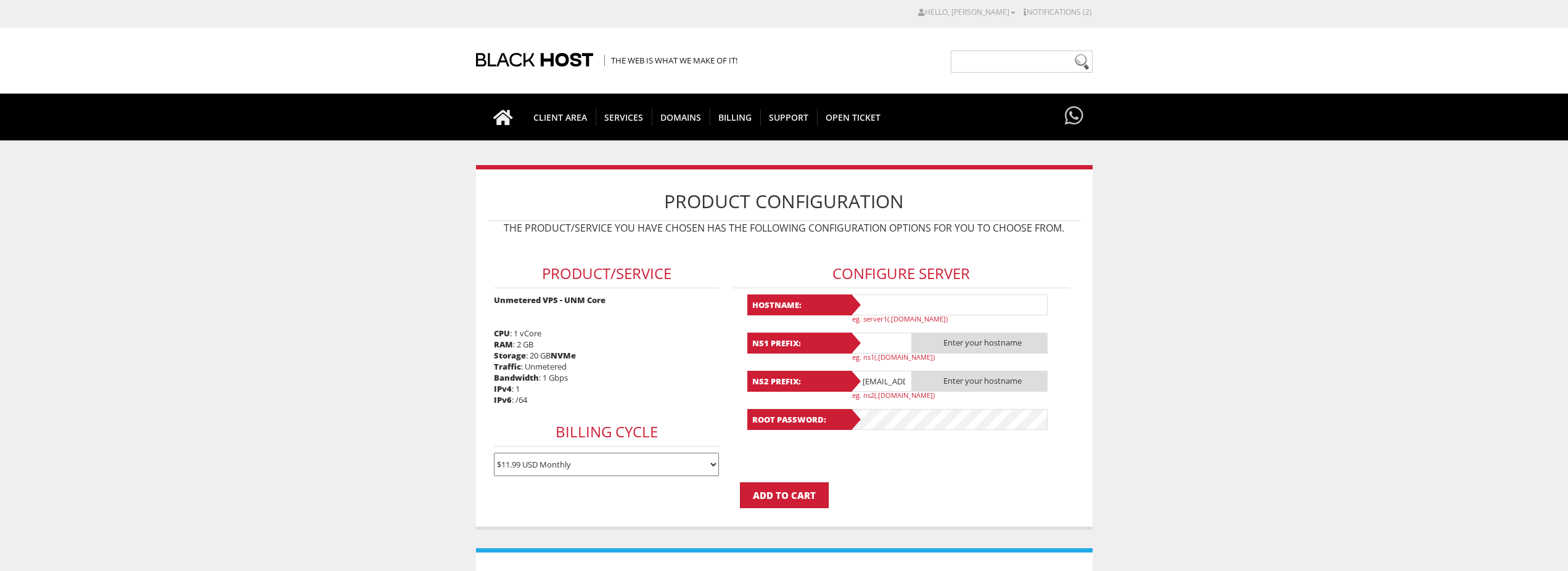
click at [941, 300] on input "text" at bounding box center [949, 305] width 197 height 21
paste input "Lavanda31"
type input "Lavanda31"
click at [875, 340] on input "text" at bounding box center [881, 343] width 62 height 21
paste input "Lavanda31"
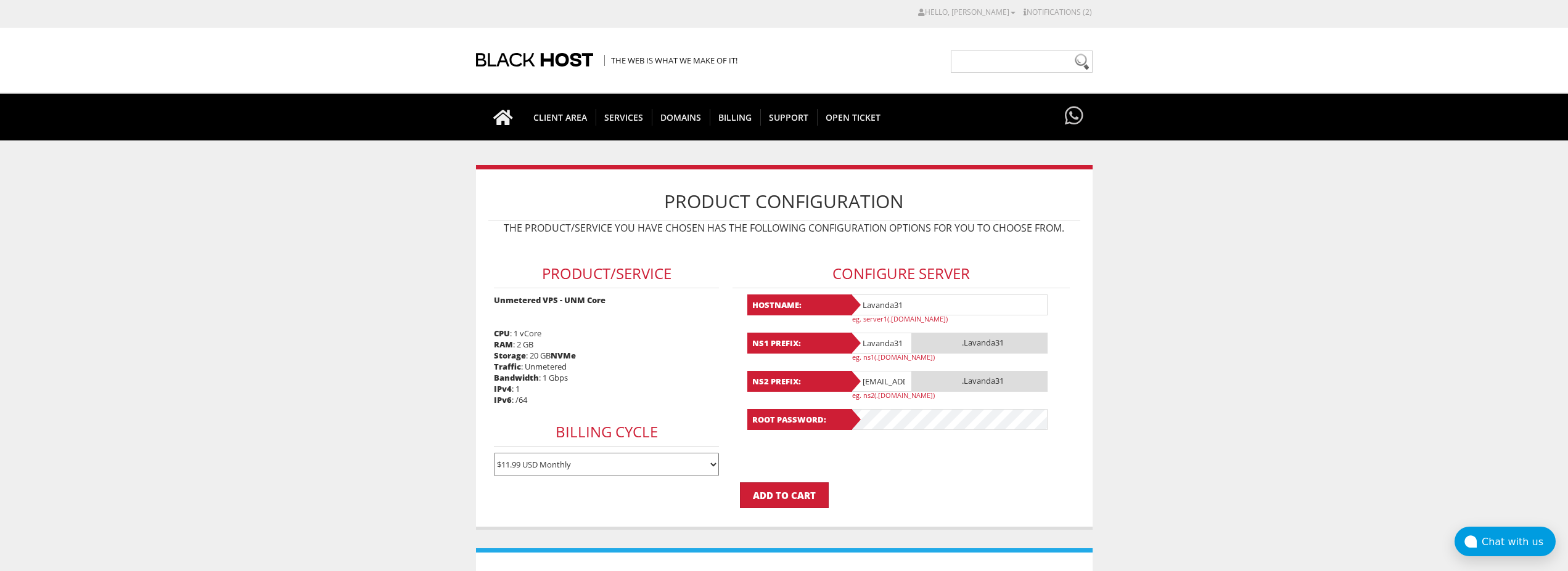
type input "Lavanda31"
click at [892, 377] on input "[EMAIL_ADDRESS][DOMAIN_NAME]" at bounding box center [881, 382] width 62 height 21
type input "@[DOMAIN_NAME]"
click at [888, 383] on input "@[DOMAIN_NAME]" at bounding box center [881, 382] width 62 height 21
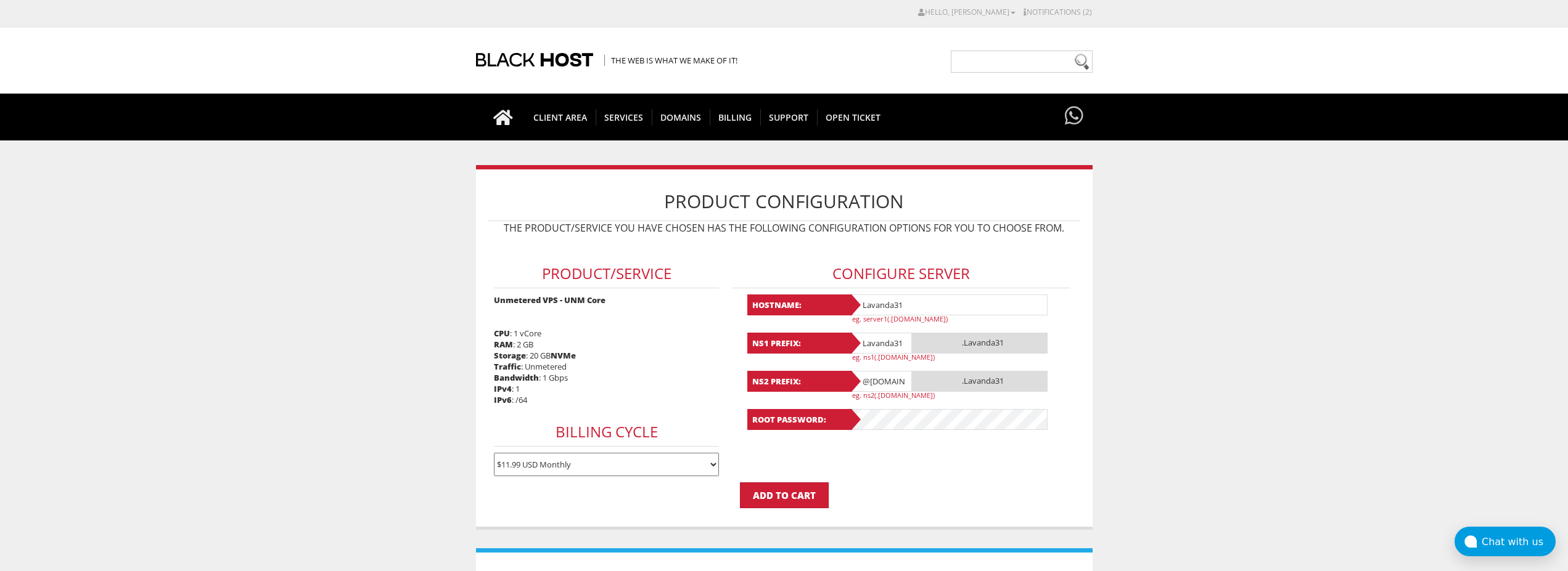
click at [888, 383] on input "@[DOMAIN_NAME]" at bounding box center [881, 382] width 62 height 21
paste input "Lavanda31"
type input "Lavanda31"
click at [951, 473] on form "Product/Service Unmetered VPS - UNM Core CPU : 1 vCore RAM : 2 GB Storage : 20 …" at bounding box center [784, 374] width 592 height 267
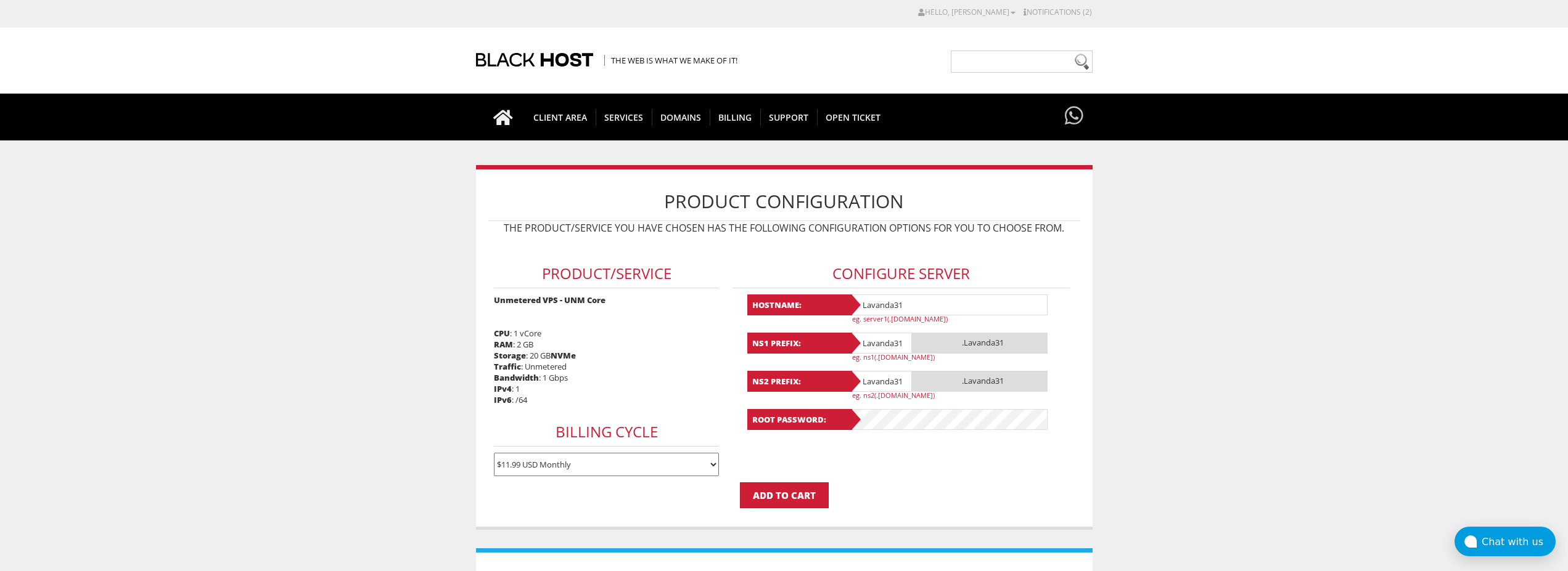
click at [914, 453] on form "Product/Service Unmetered VPS - UNM Core CPU : 1 vCore RAM : 2 GB Storage : 20 …" at bounding box center [784, 374] width 592 height 267
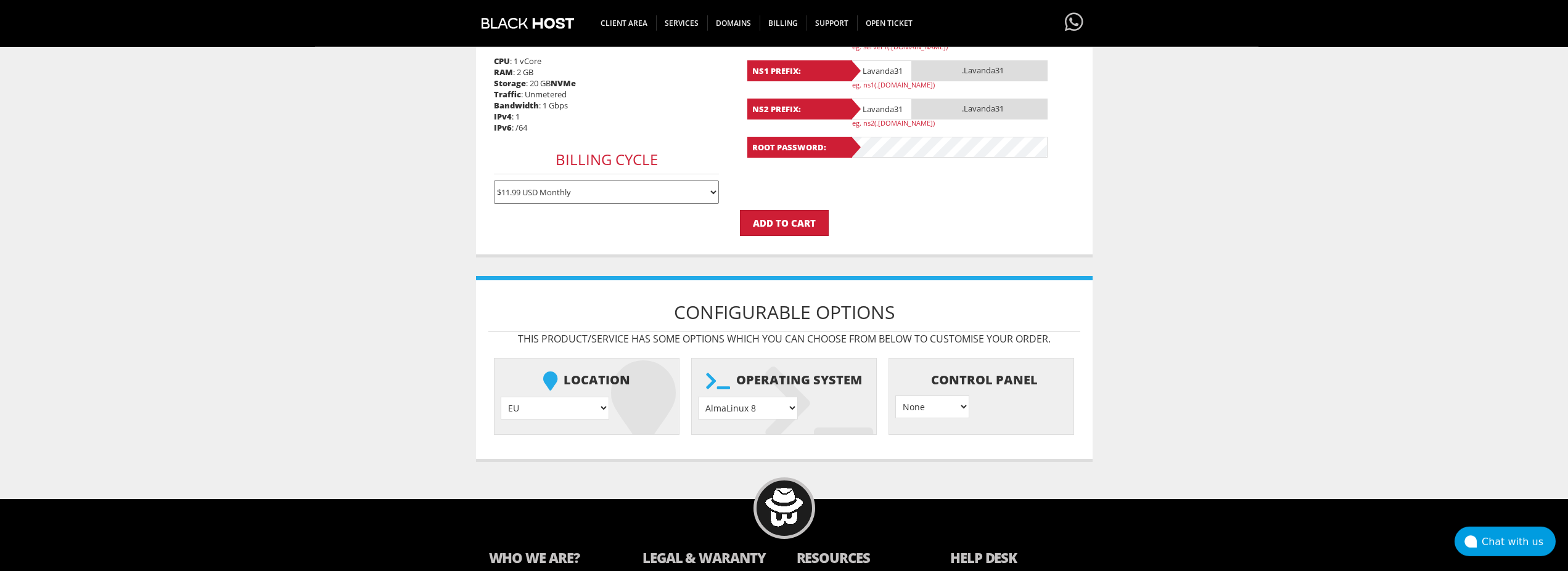
scroll to position [249, 0]
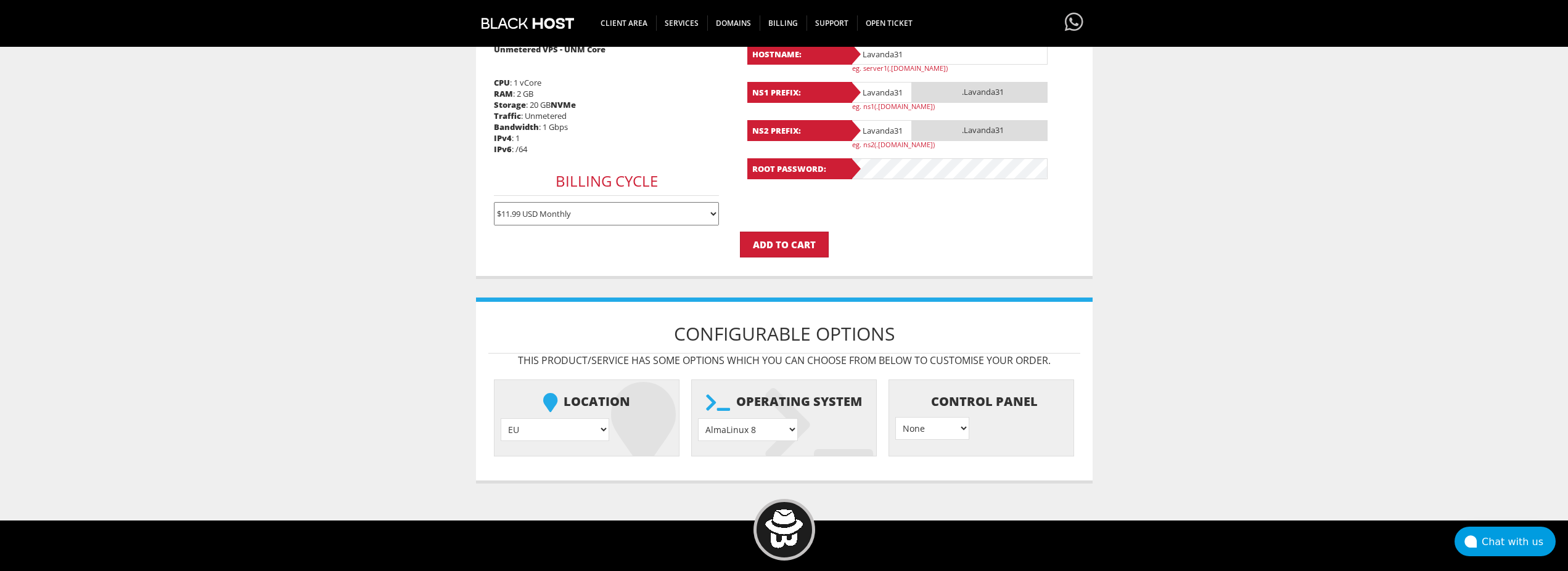
select select "1208"
click option "Ubuntu 24.04" at bounding box center [0, 0] width 0 height 0
click at [791, 248] on input "Add to Cart" at bounding box center [784, 245] width 89 height 26
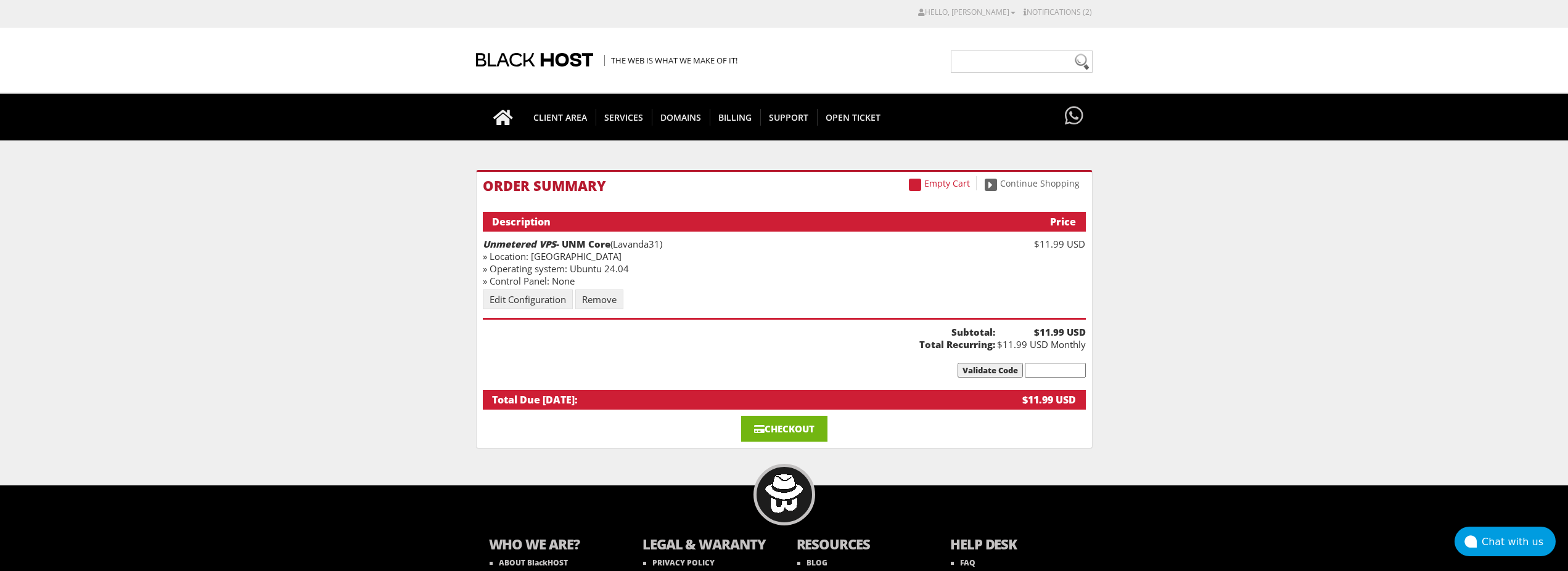
click at [802, 427] on link "Checkout" at bounding box center [784, 429] width 86 height 26
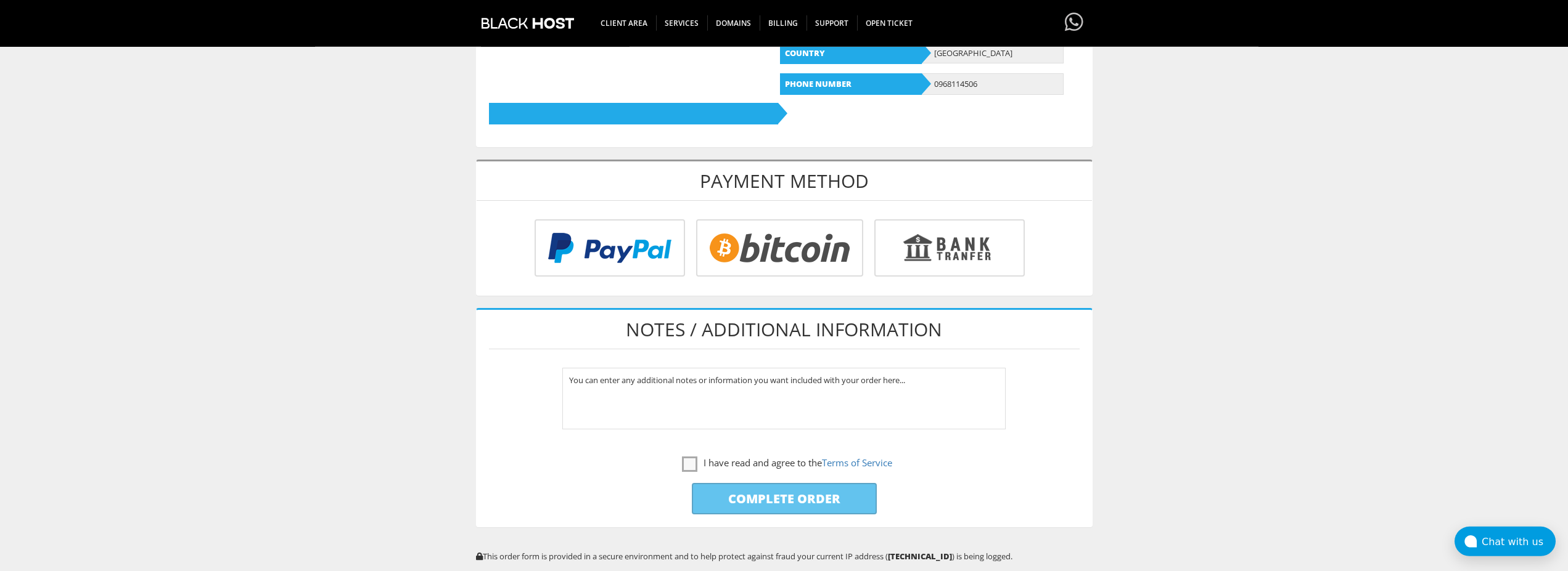
scroll to position [377, 0]
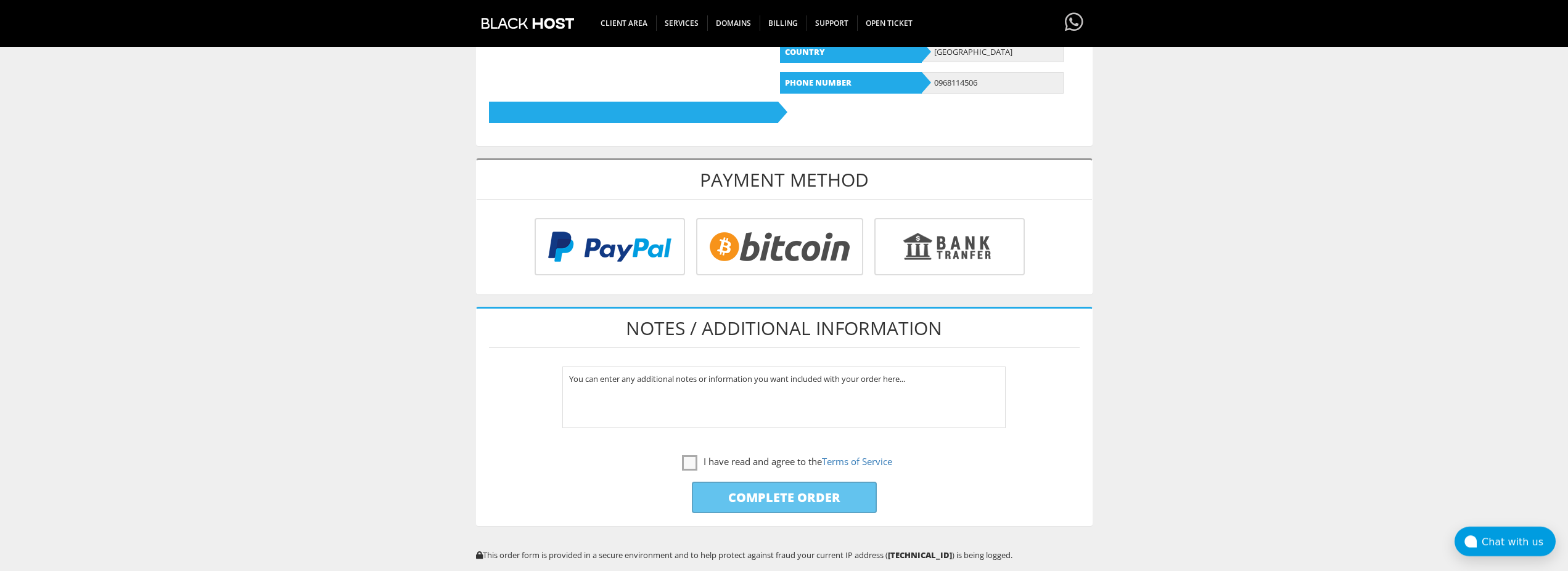
click at [790, 272] on input "radio" at bounding box center [778, 248] width 167 height 57
radio input "true"
click at [692, 464] on label "I have read and agree to the Terms of Service" at bounding box center [787, 461] width 210 height 15
checkbox input "true"
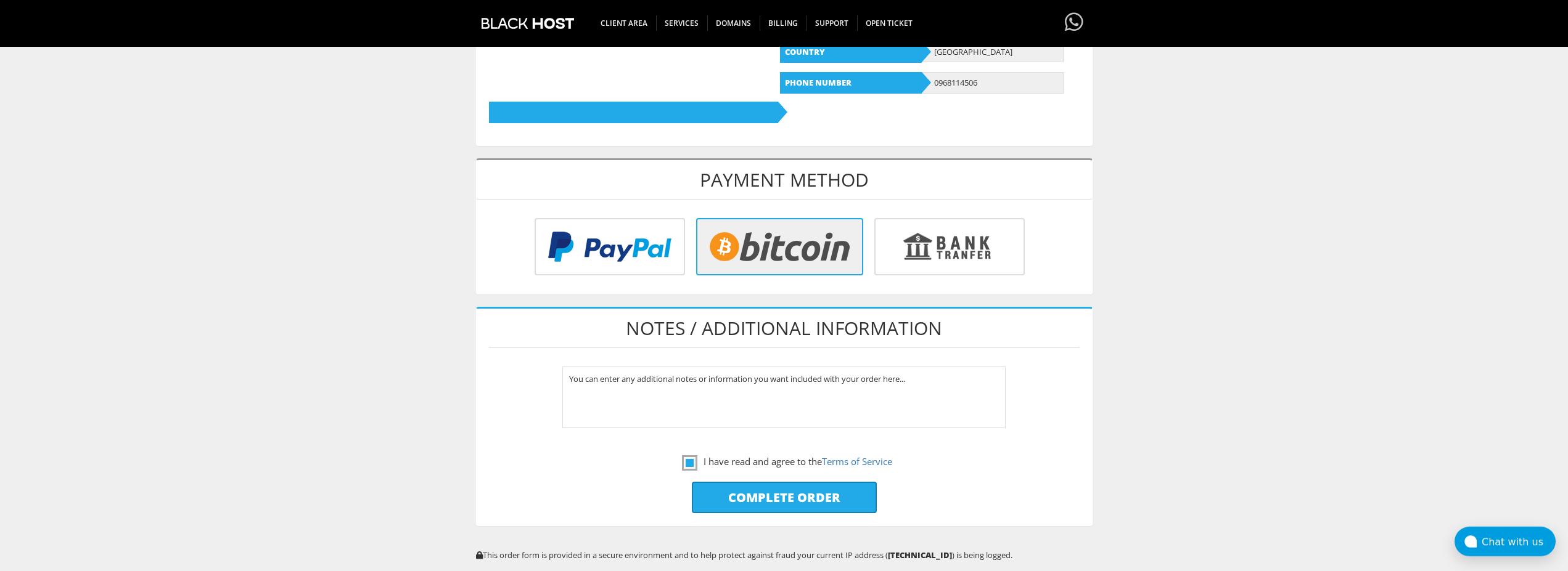
click at [776, 502] on input "Complete Order" at bounding box center [784, 498] width 185 height 32
type input "Please Wait..."
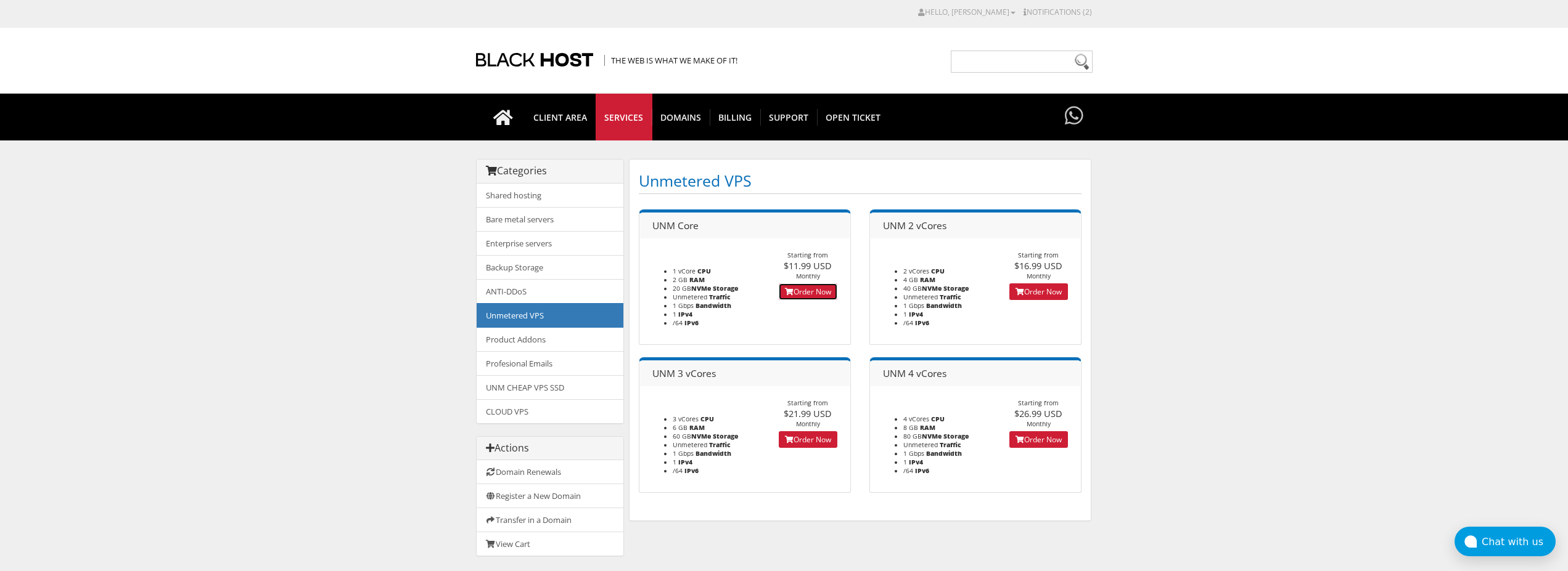
click at [806, 289] on link "Order Now" at bounding box center [808, 292] width 58 height 17
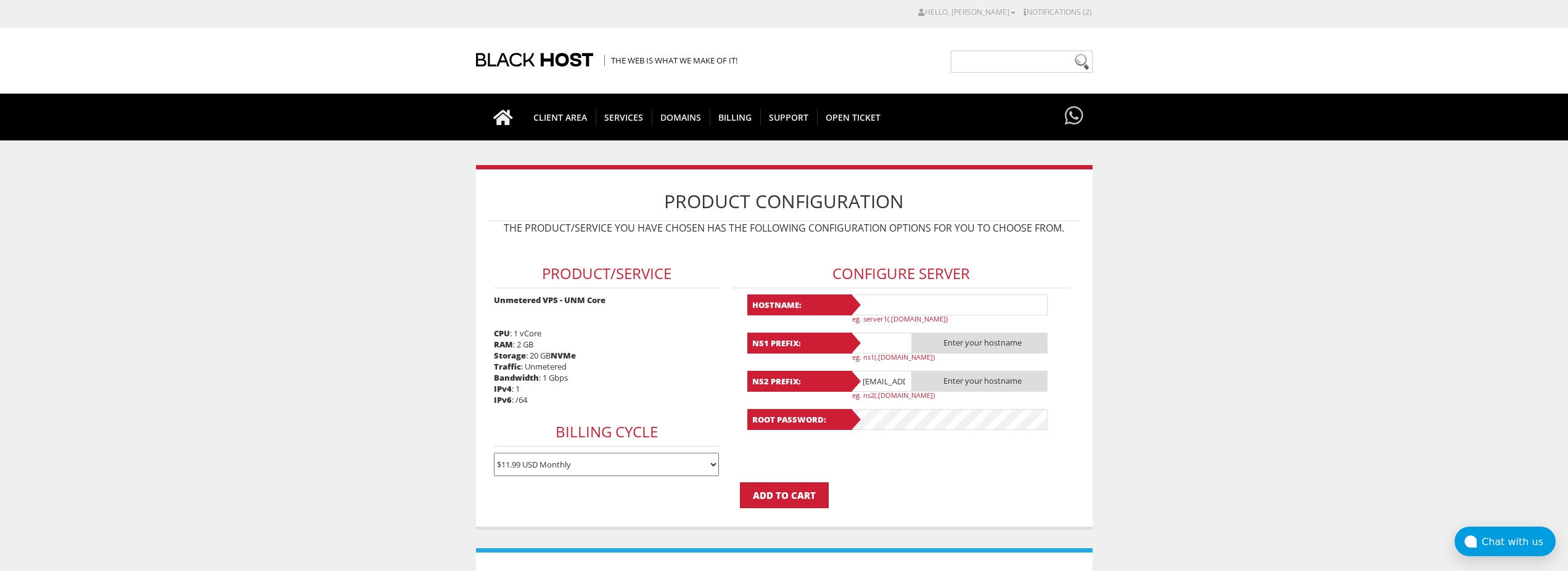
click at [901, 301] on input "text" at bounding box center [949, 305] width 197 height 21
paste input "Lavanda32"
type input "Lavanda32"
click at [882, 345] on input "text" at bounding box center [881, 343] width 62 height 21
paste input "Lavanda32"
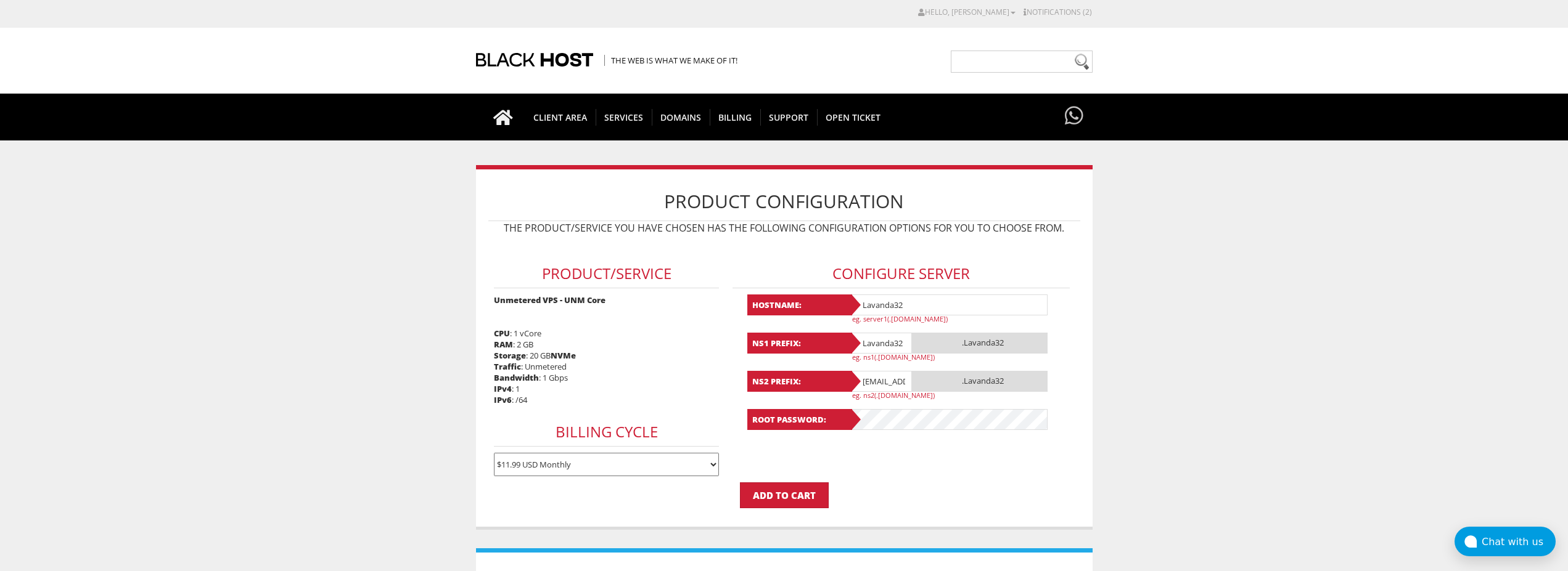
type input "Lavanda32"
click at [887, 393] on p "eg. ns2(.[DOMAIN_NAME])" at bounding box center [953, 396] width 204 height 9
click at [886, 386] on input "[EMAIL_ADDRESS][DOMAIN_NAME]" at bounding box center [881, 382] width 62 height 21
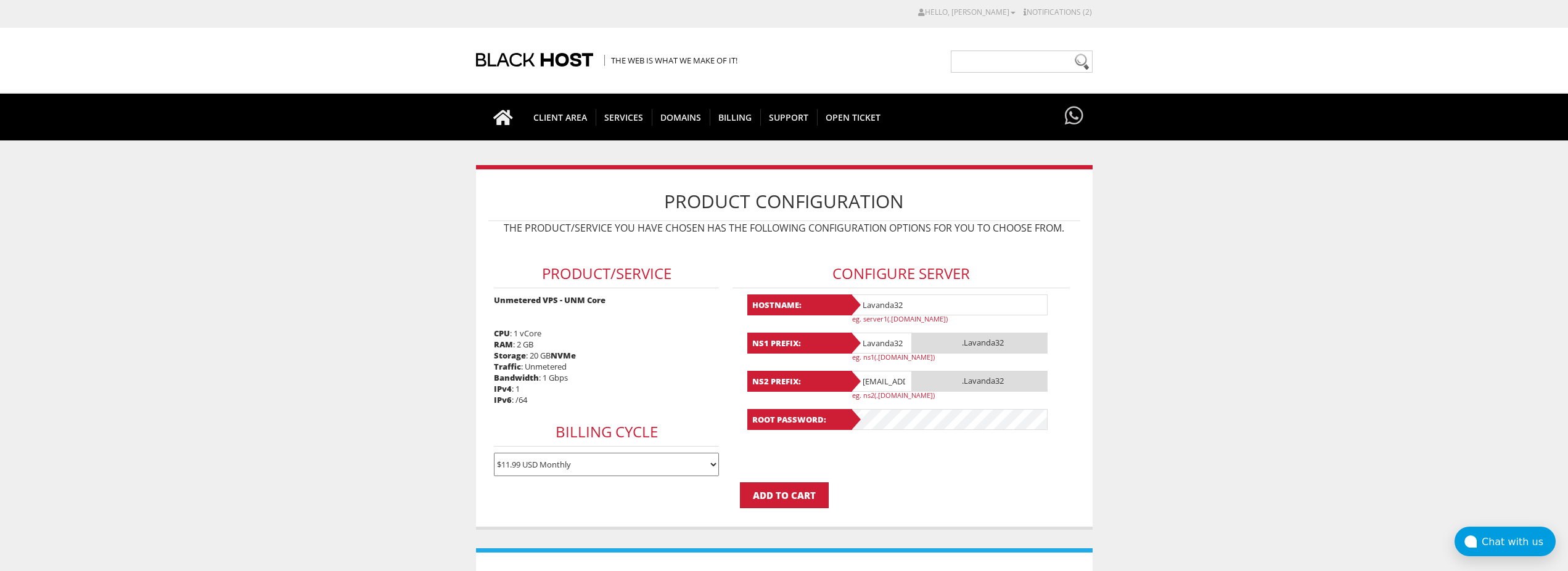
type input "@[DOMAIN_NAME]"
click at [884, 382] on input "@[DOMAIN_NAME]" at bounding box center [881, 382] width 62 height 21
paste input "Lavanda32"
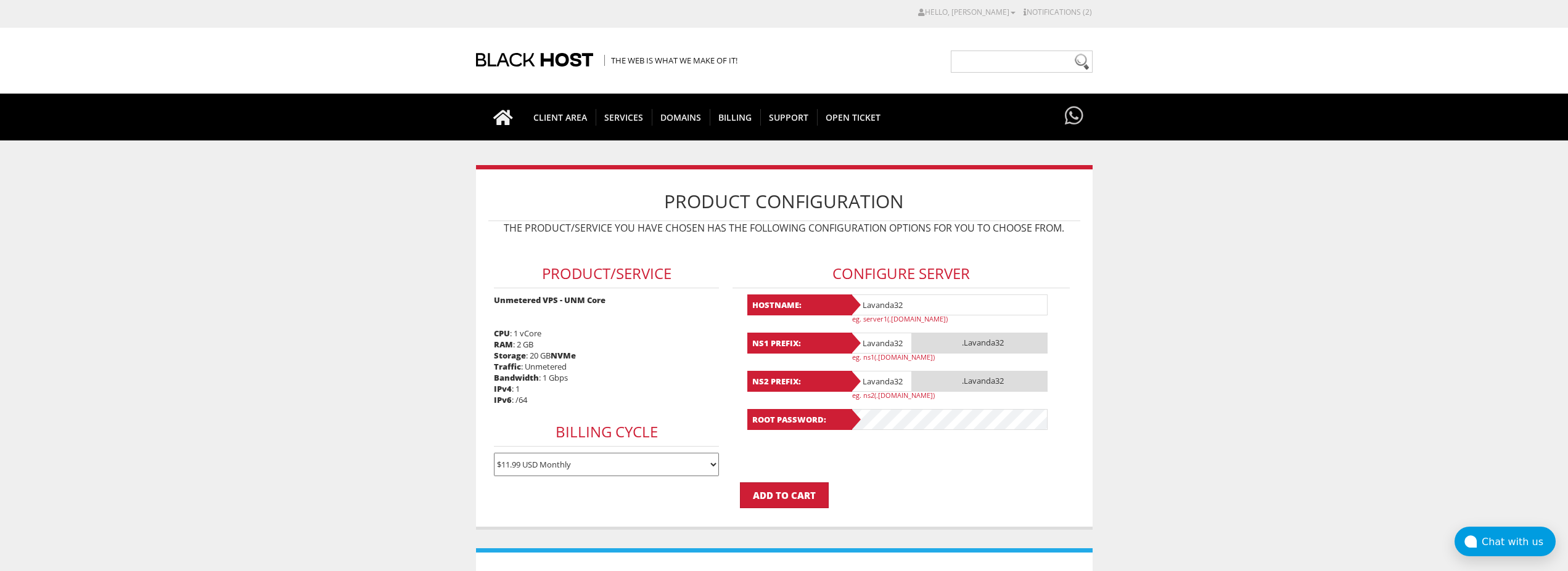
type input "Lavanda32"
click at [917, 463] on form "Product/Service Unmetered VPS - UNM Core CPU : 1 vCore RAM : 2 GB Storage : 20 …" at bounding box center [784, 374] width 592 height 267
click at [899, 458] on form "Product/Service Unmetered VPS - UNM Core CPU : 1 vCore RAM : 2 GB Storage : 20 …" at bounding box center [784, 374] width 592 height 267
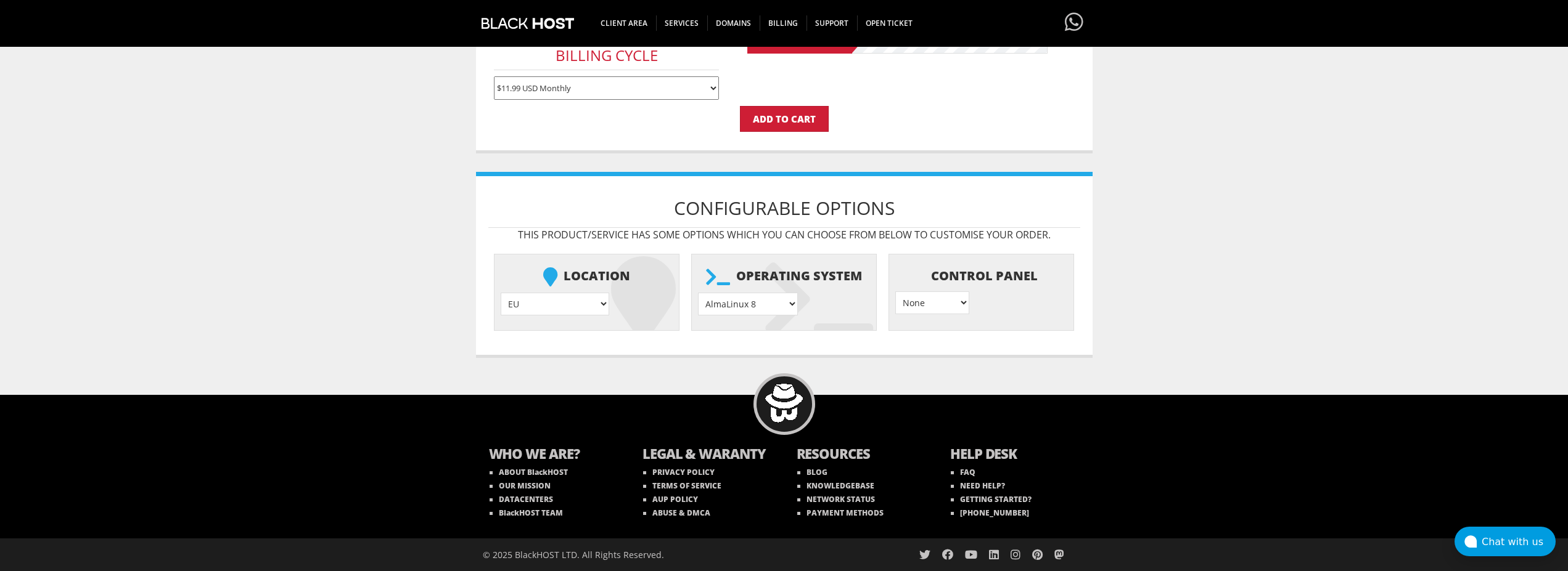
select select "1208"
click option "Ubuntu 24.04" at bounding box center [0, 0] width 0 height 0
click at [800, 129] on input "Add to Cart" at bounding box center [784, 119] width 89 height 26
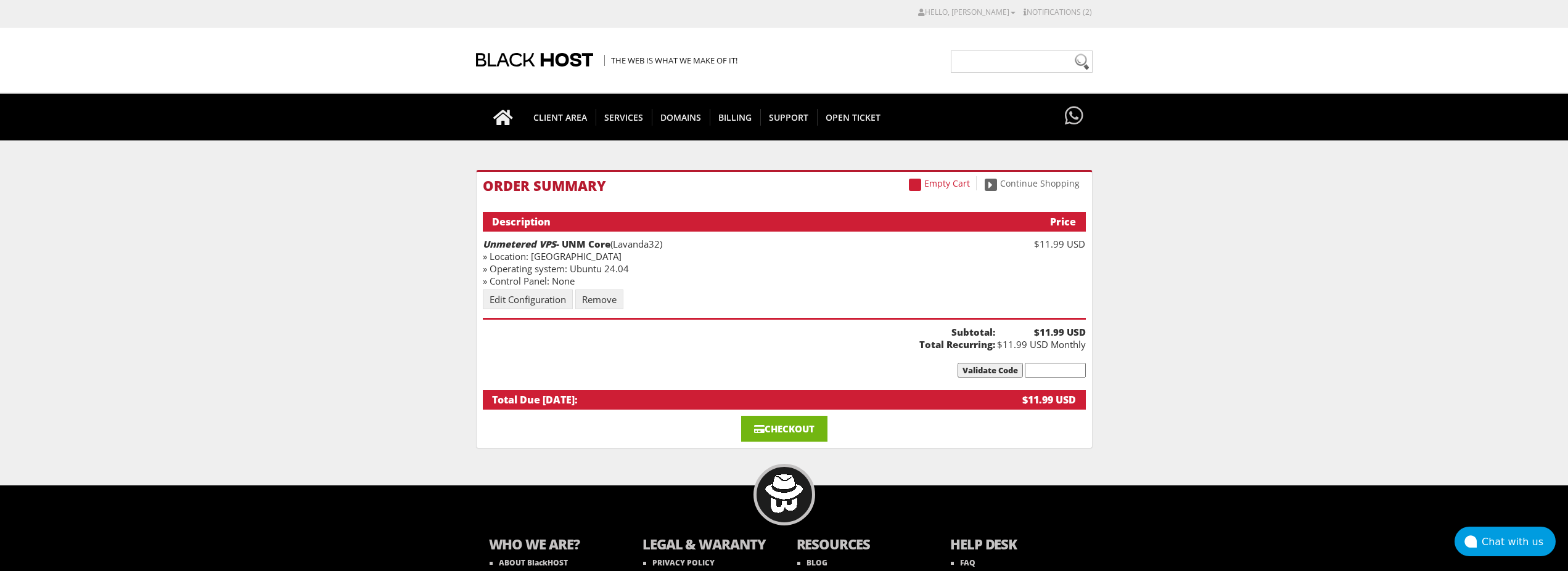
click at [769, 428] on link "Checkout" at bounding box center [784, 429] width 86 height 26
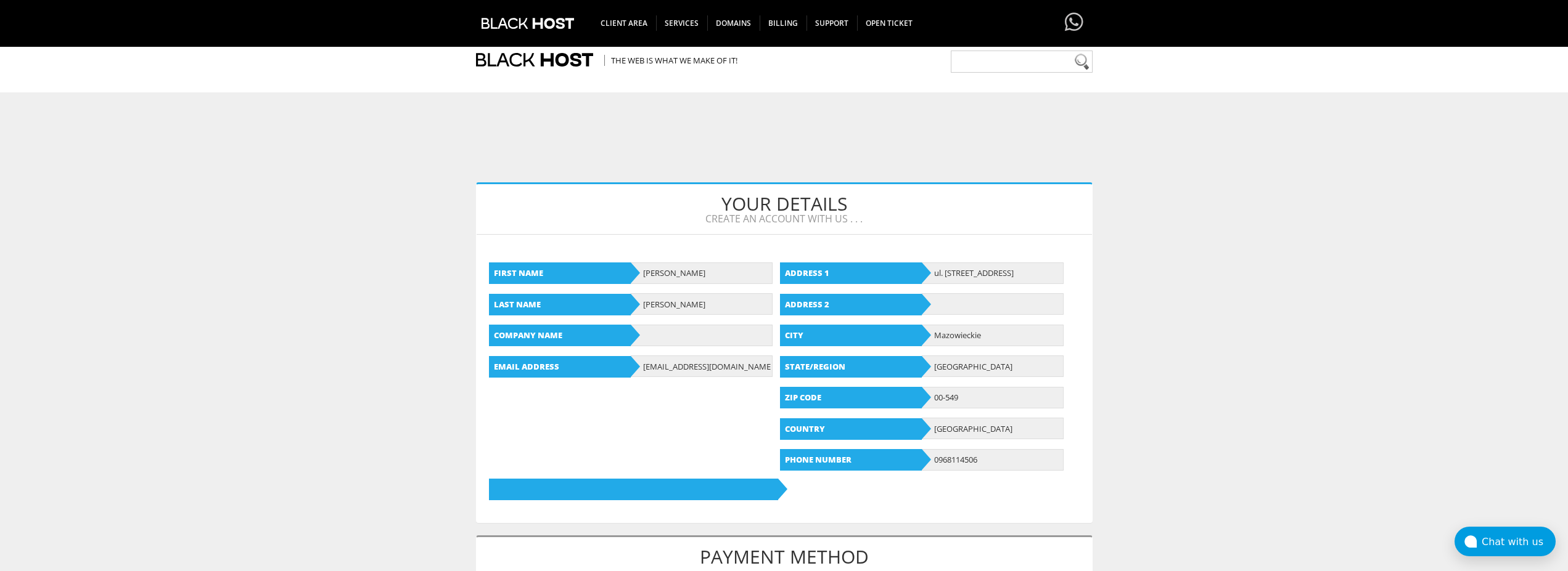
scroll to position [440, 0]
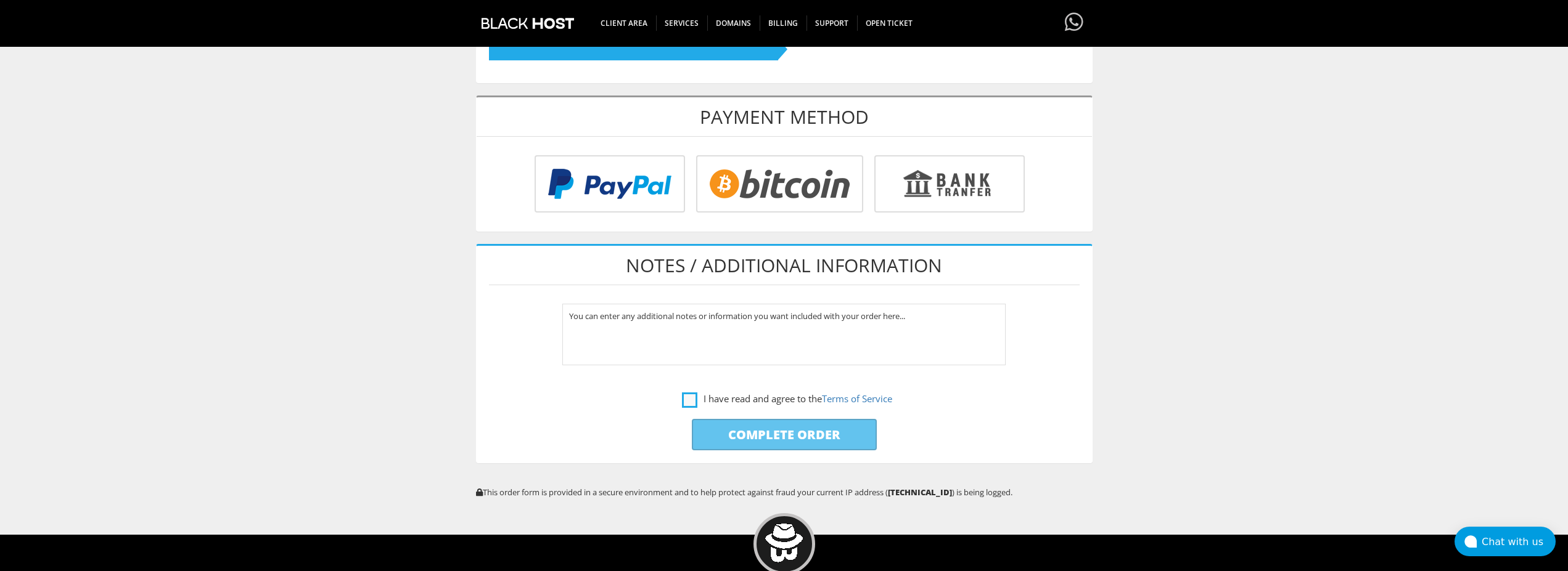
click at [687, 391] on label "I have read and agree to the Terms of Service" at bounding box center [787, 398] width 210 height 15
checkbox input "true"
click at [763, 189] on input "radio" at bounding box center [778, 186] width 167 height 57
radio input "true"
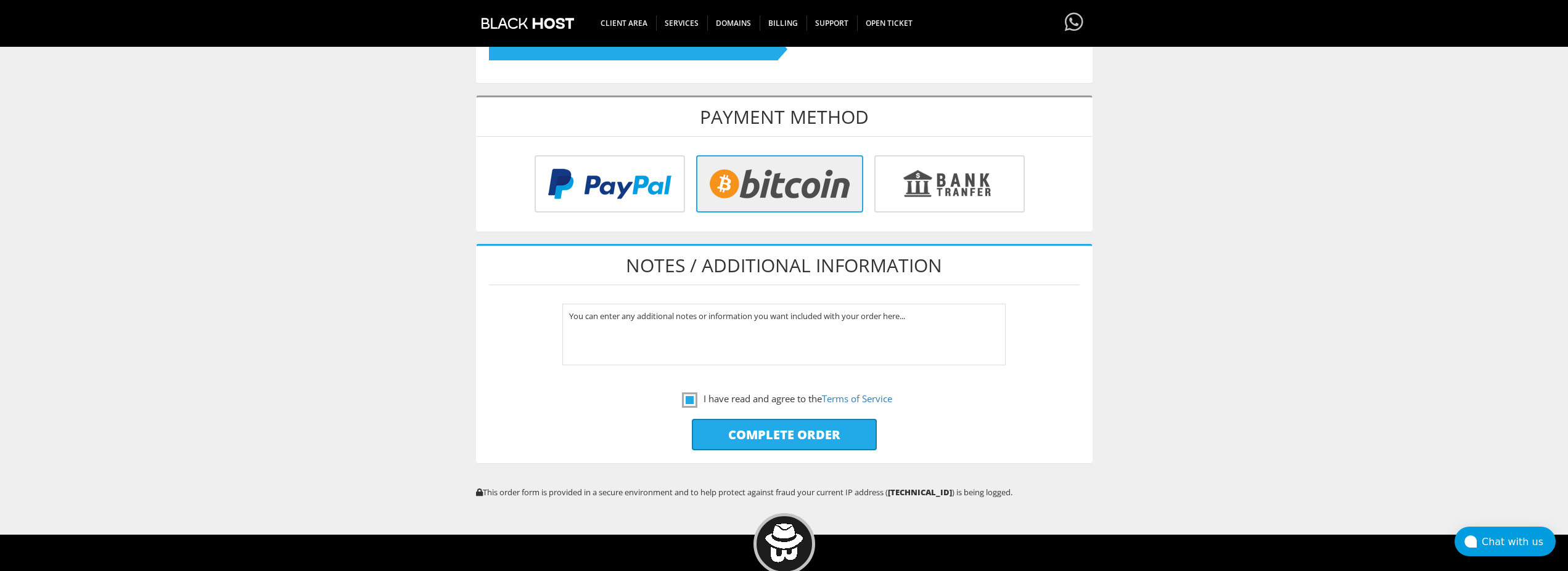
click at [771, 443] on input "Complete Order" at bounding box center [784, 435] width 185 height 32
type input "Please Wait..."
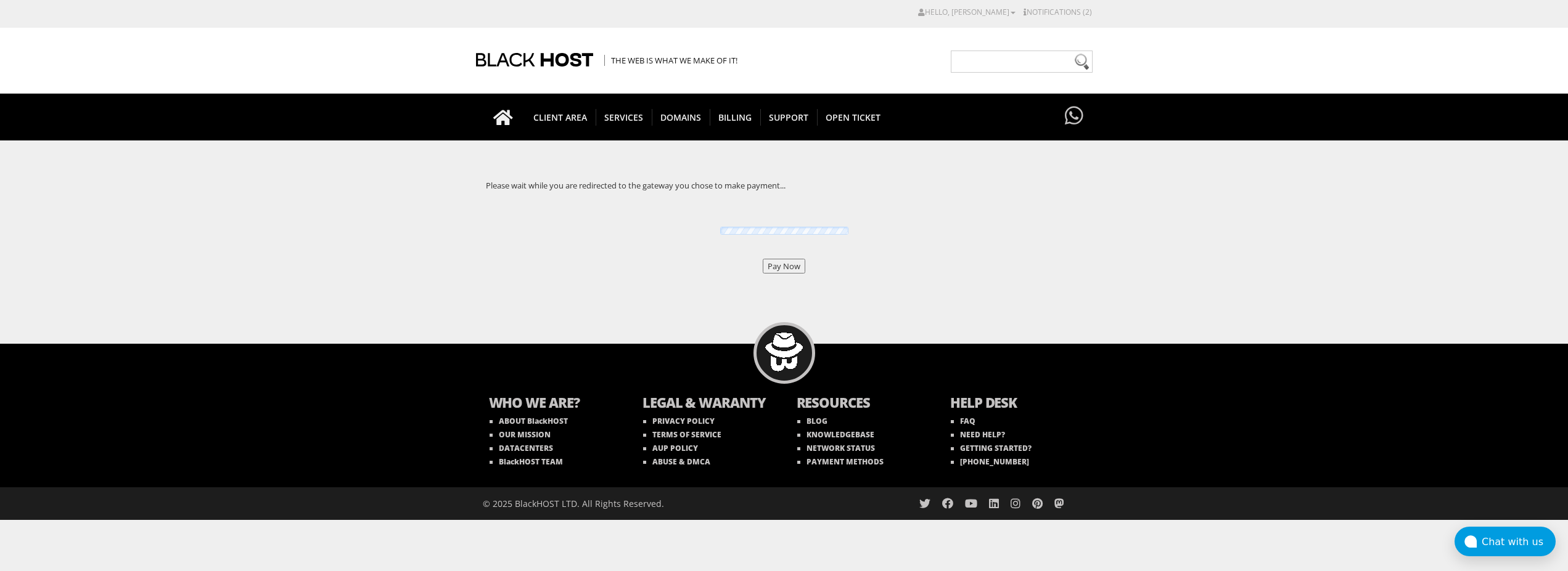
click at [785, 265] on input "Pay Now" at bounding box center [784, 266] width 42 height 15
